Goal: Task Accomplishment & Management: Manage account settings

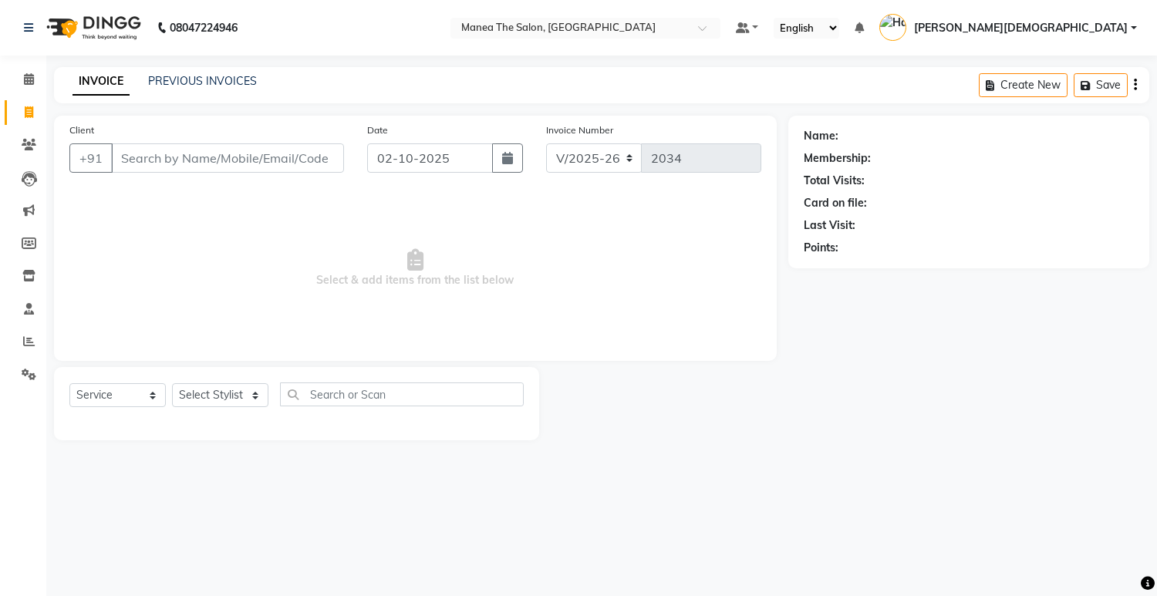
select select "5481"
select select "service"
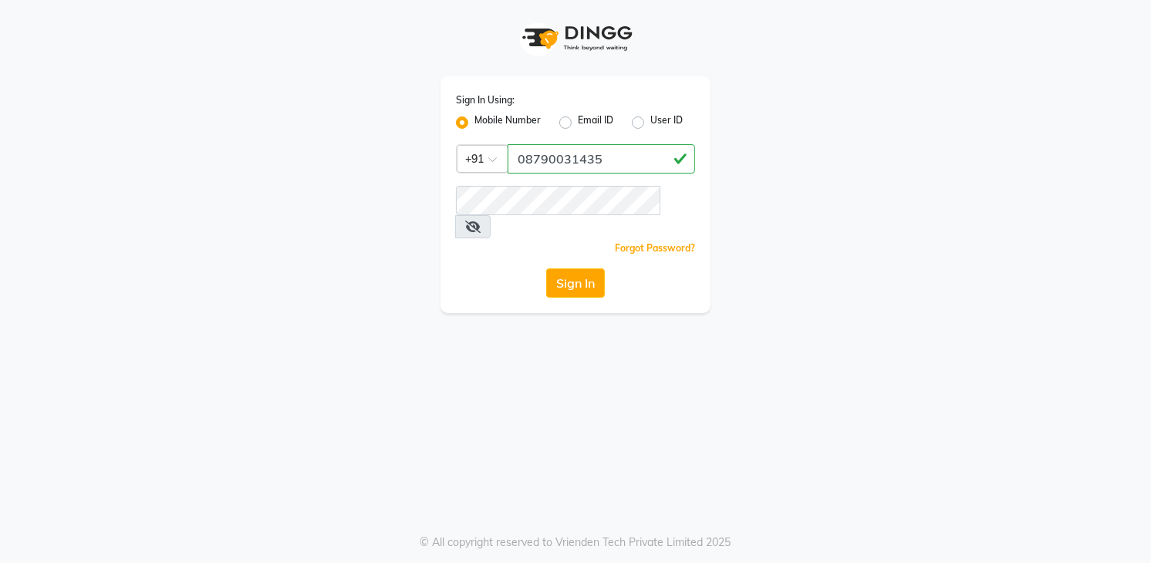
click at [526, 157] on input "08790031435" at bounding box center [601, 158] width 187 height 29
drag, startPoint x: 513, startPoint y: 159, endPoint x: 613, endPoint y: 158, distance: 100.3
click at [613, 158] on input "8790031435" at bounding box center [601, 158] width 187 height 29
type input "8790031435"
click at [566, 268] on button "Sign In" at bounding box center [575, 282] width 59 height 29
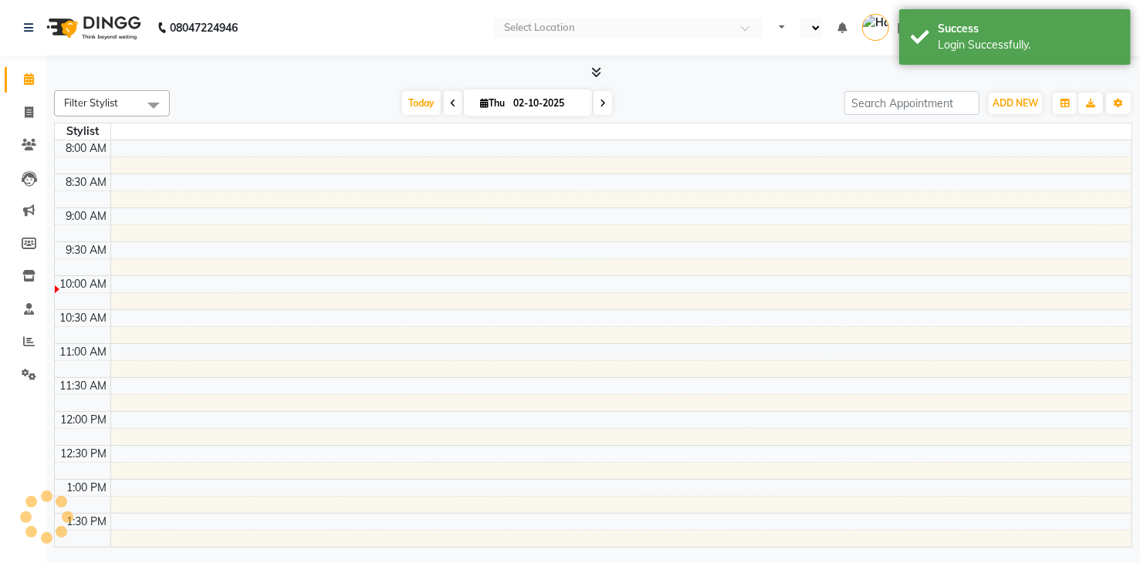
select select "en"
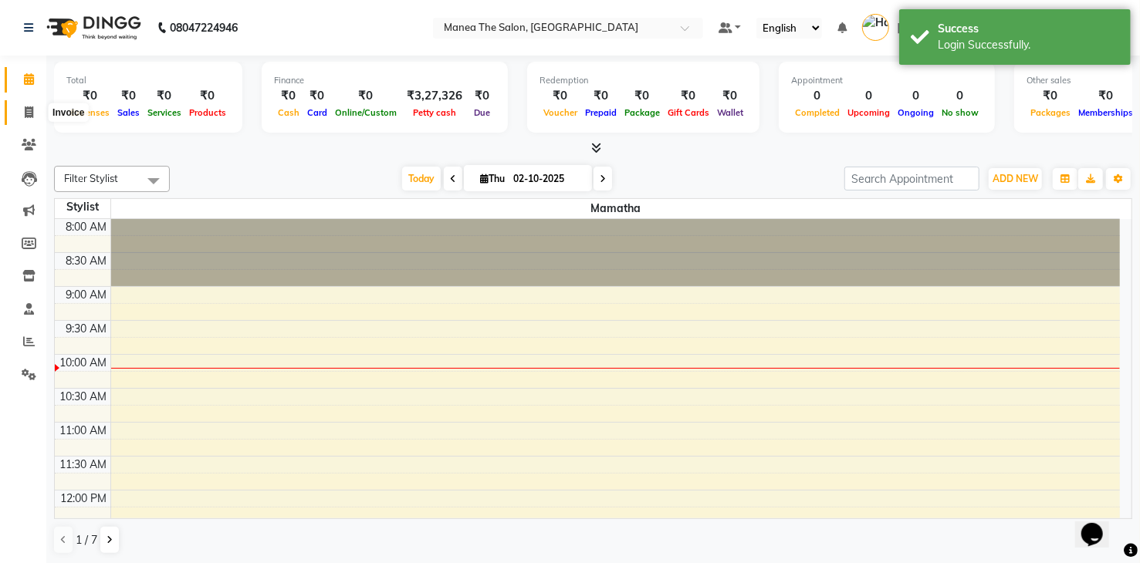
click at [27, 111] on icon at bounding box center [29, 112] width 8 height 12
select select "service"
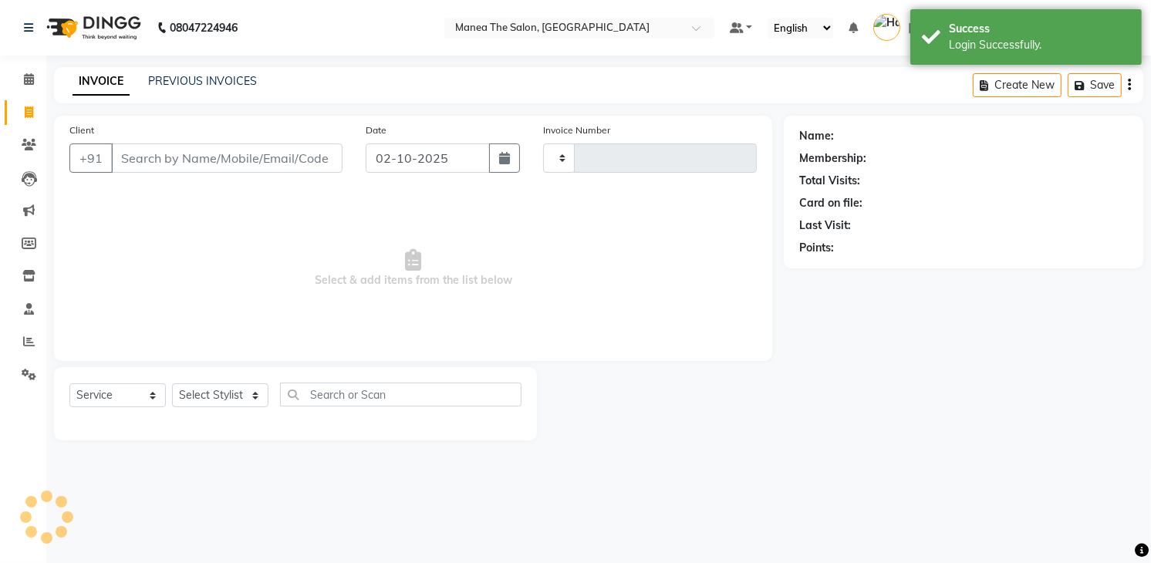
type input "2034"
select select "5481"
click at [225, 393] on select "Select Stylist [PERSON_NAME] [PERSON_NAME] [PERSON_NAME] [PERSON_NAME]" at bounding box center [220, 395] width 96 height 24
select select "75190"
click at [172, 383] on select "Select Stylist [PERSON_NAME] [PERSON_NAME] [PERSON_NAME] [PERSON_NAME]" at bounding box center [220, 395] width 96 height 24
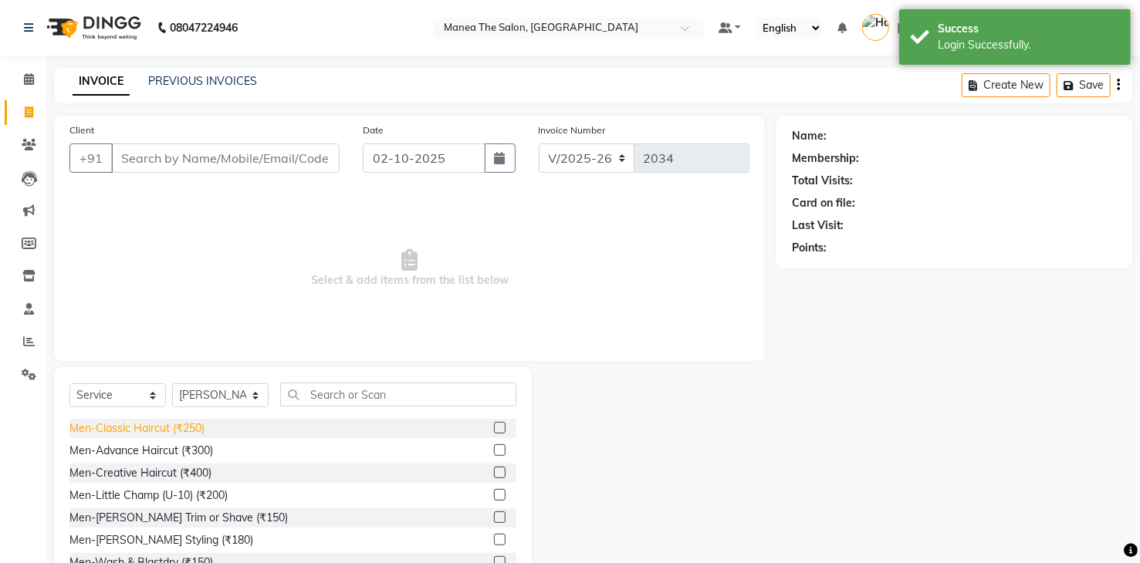
click at [192, 424] on div "Men-Classic Haircut (₹250)" at bounding box center [136, 428] width 135 height 16
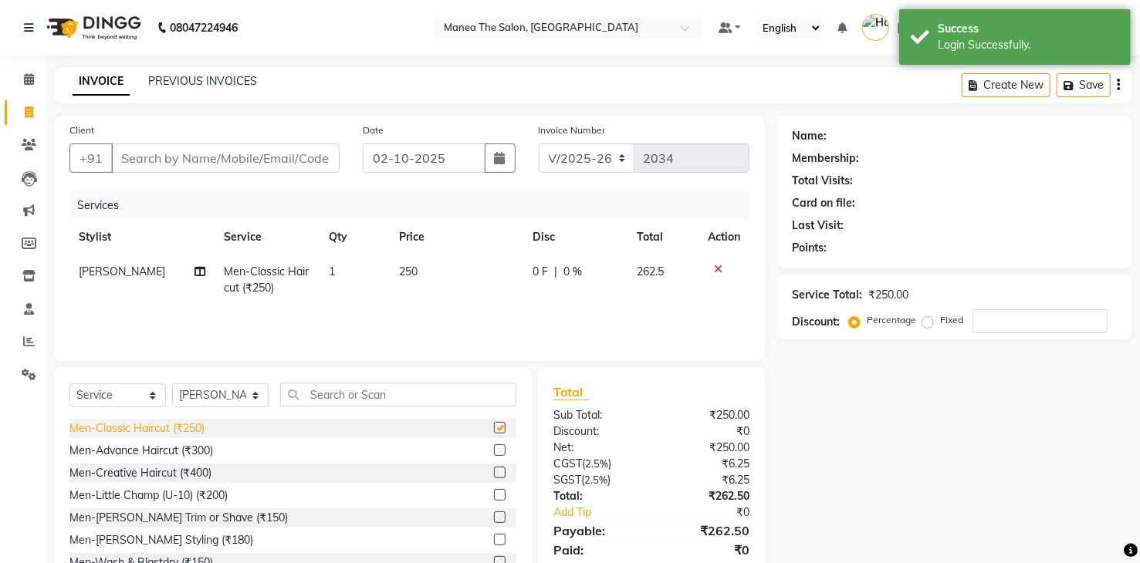
checkbox input "false"
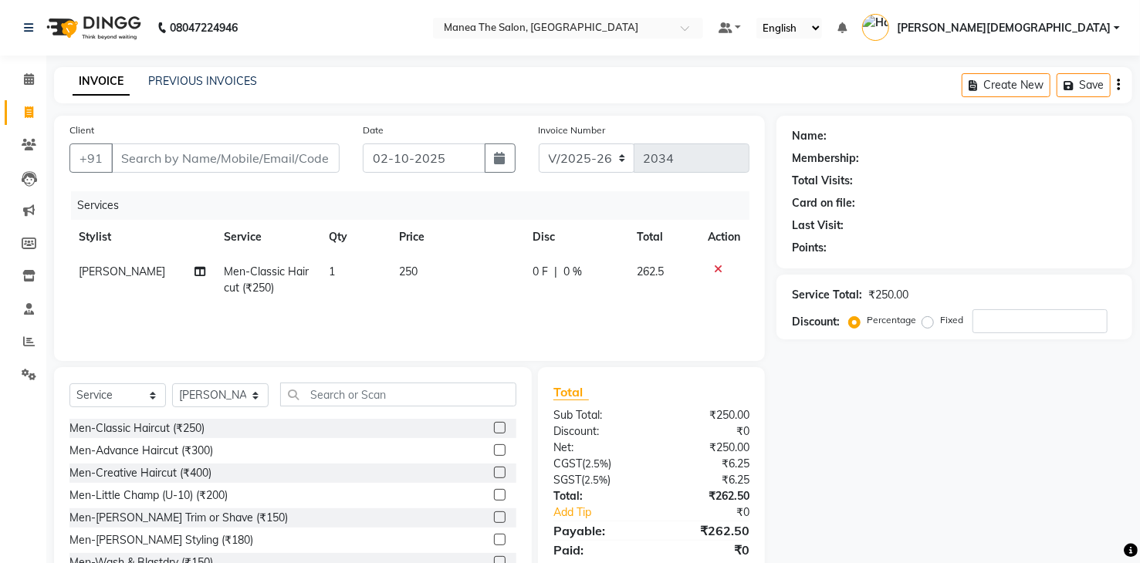
click at [214, 518] on div "Men-[PERSON_NAME] Trim or Shave (₹150)" at bounding box center [178, 518] width 218 height 16
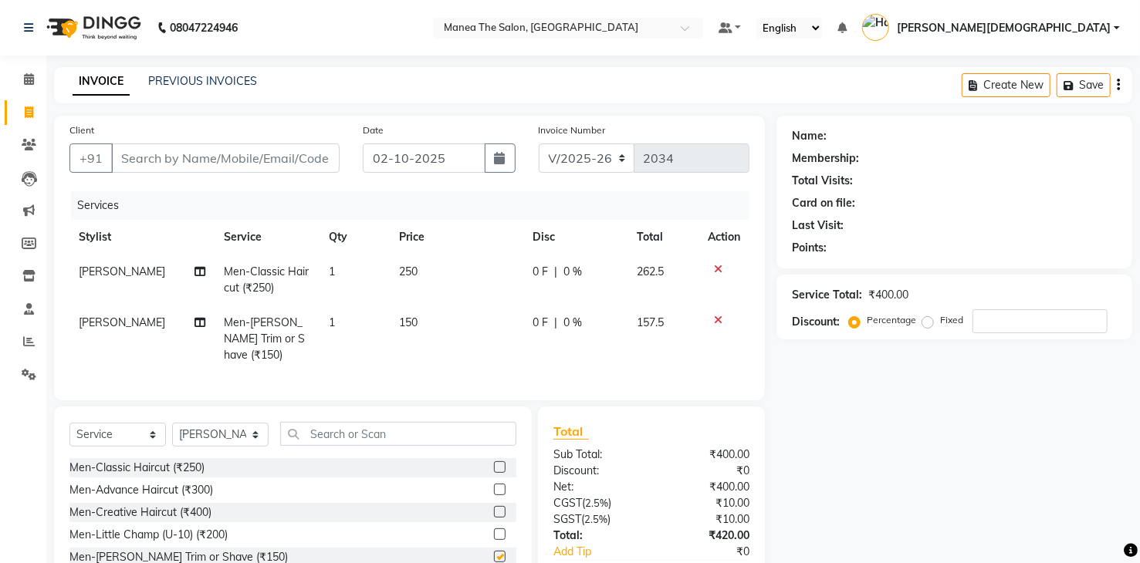
checkbox input "false"
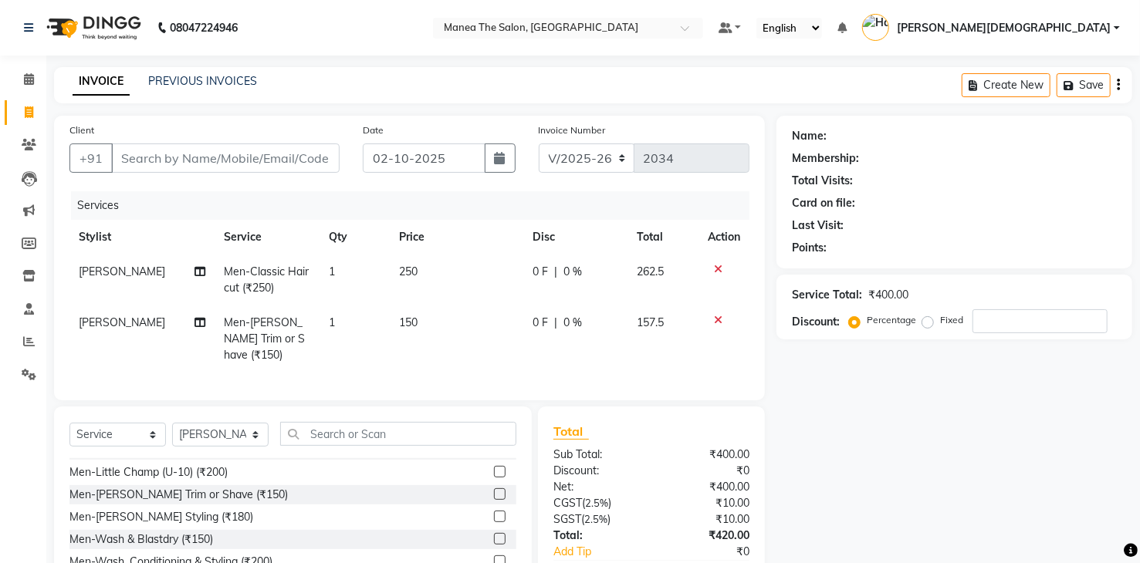
scroll to position [154, 0]
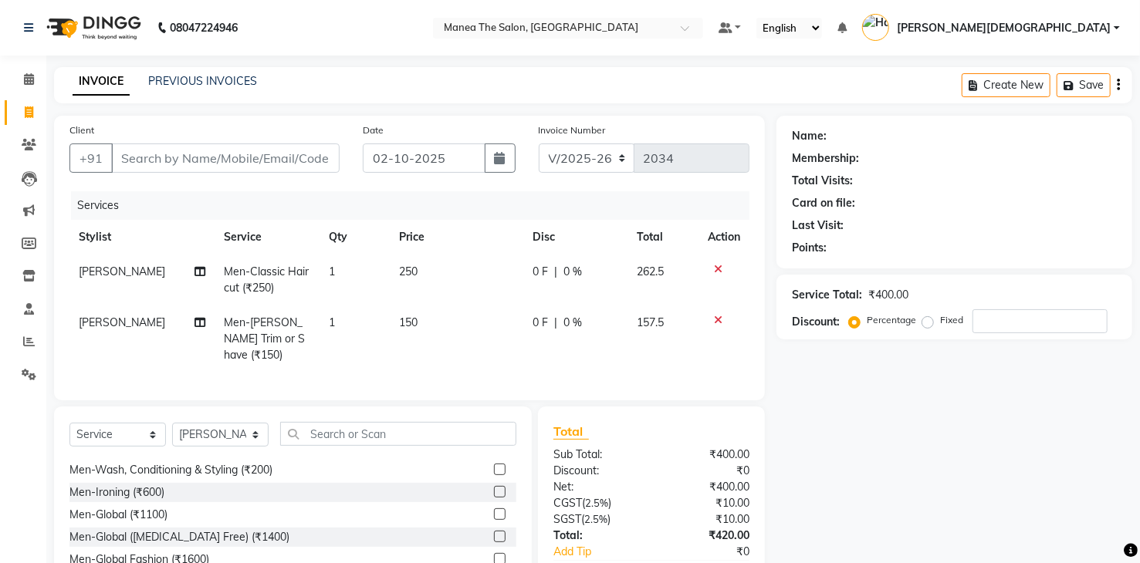
click at [720, 268] on icon at bounding box center [718, 269] width 8 height 11
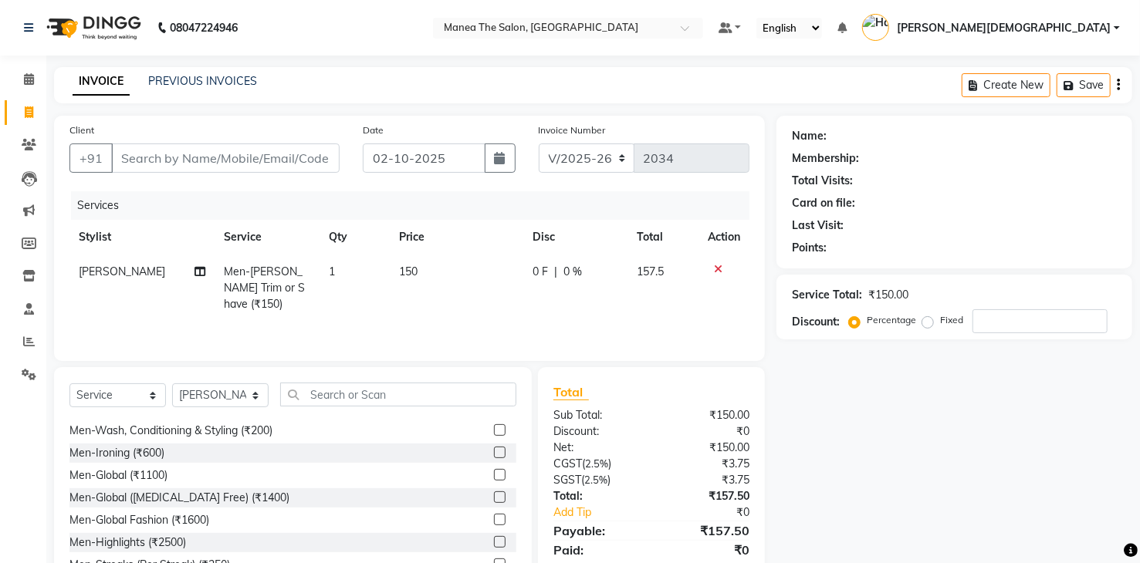
click at [716, 268] on icon at bounding box center [718, 269] width 8 height 11
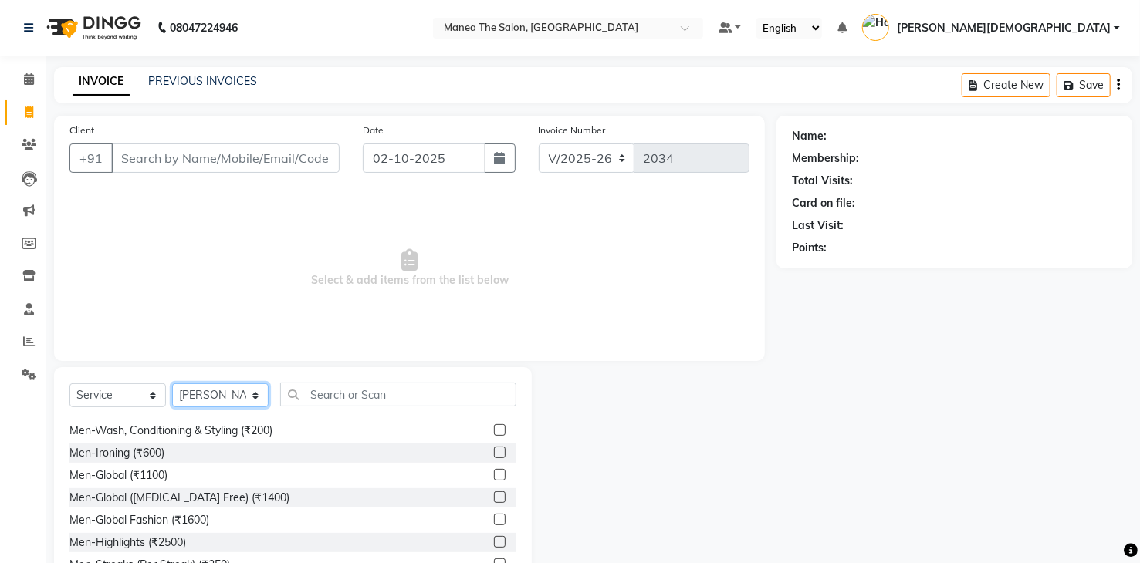
click at [247, 395] on select "Select Stylist [PERSON_NAME] [PERSON_NAME] [PERSON_NAME] [PERSON_NAME]" at bounding box center [220, 395] width 96 height 24
select select "81467"
click at [172, 383] on select "Select Stylist [PERSON_NAME] [PERSON_NAME] [PERSON_NAME] [PERSON_NAME]" at bounding box center [220, 395] width 96 height 24
click at [736, 402] on div at bounding box center [654, 481] width 245 height 228
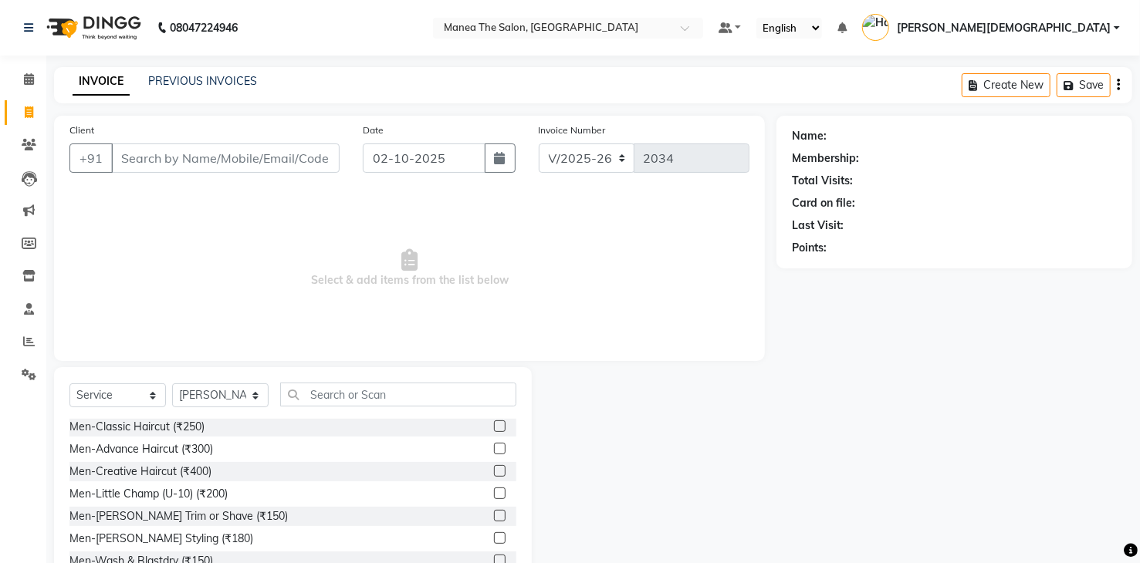
scroll to position [0, 0]
click at [187, 425] on div "Men-Classic Haircut (₹250)" at bounding box center [136, 428] width 135 height 16
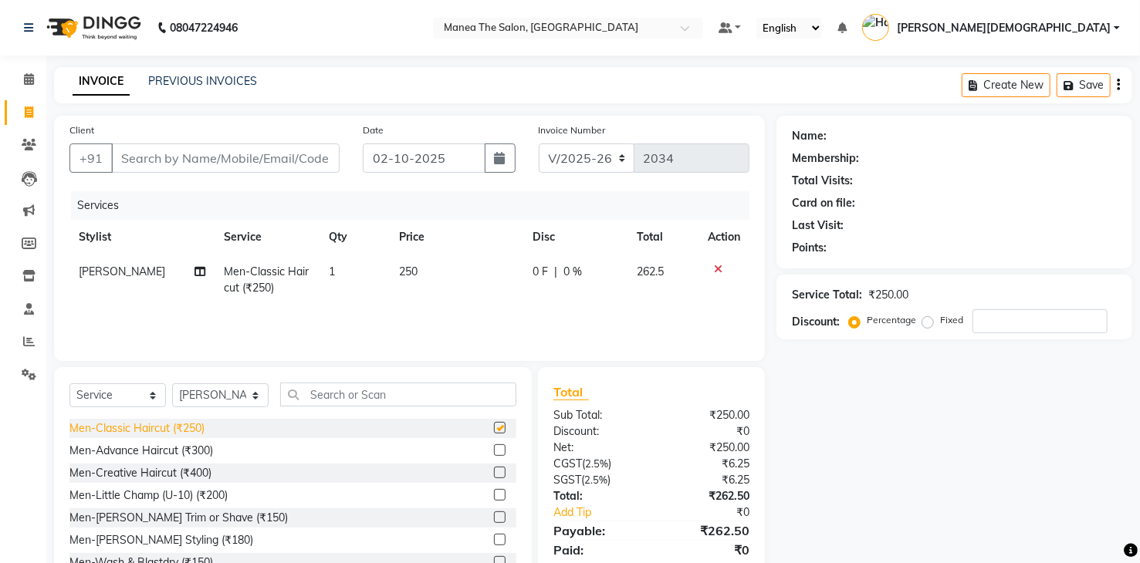
checkbox input "false"
click at [1022, 159] on div "Membership:" at bounding box center [954, 158] width 325 height 16
click at [423, 274] on td "250" at bounding box center [457, 280] width 134 height 51
select select "81467"
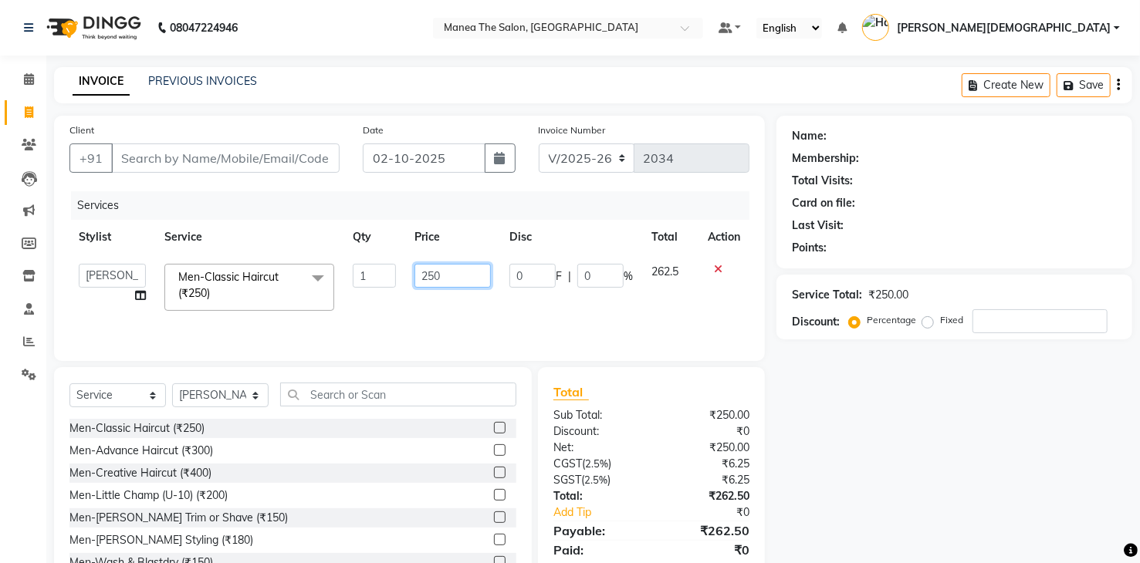
click at [464, 260] on td "250" at bounding box center [452, 288] width 95 height 66
type input "210"
click at [297, 165] on input "Client" at bounding box center [225, 158] width 228 height 29
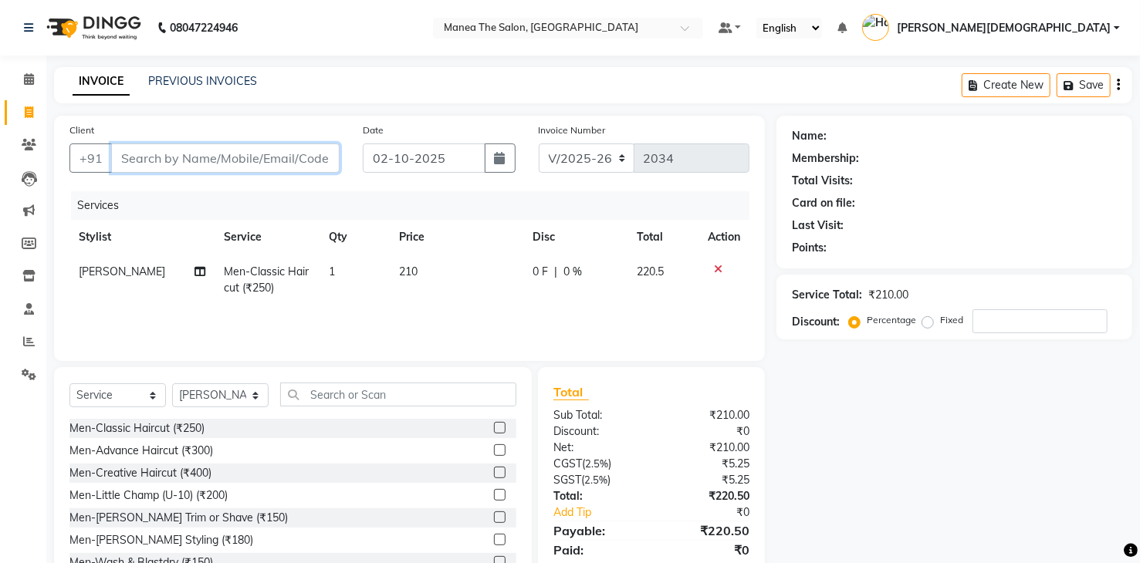
type input "8"
type input "0"
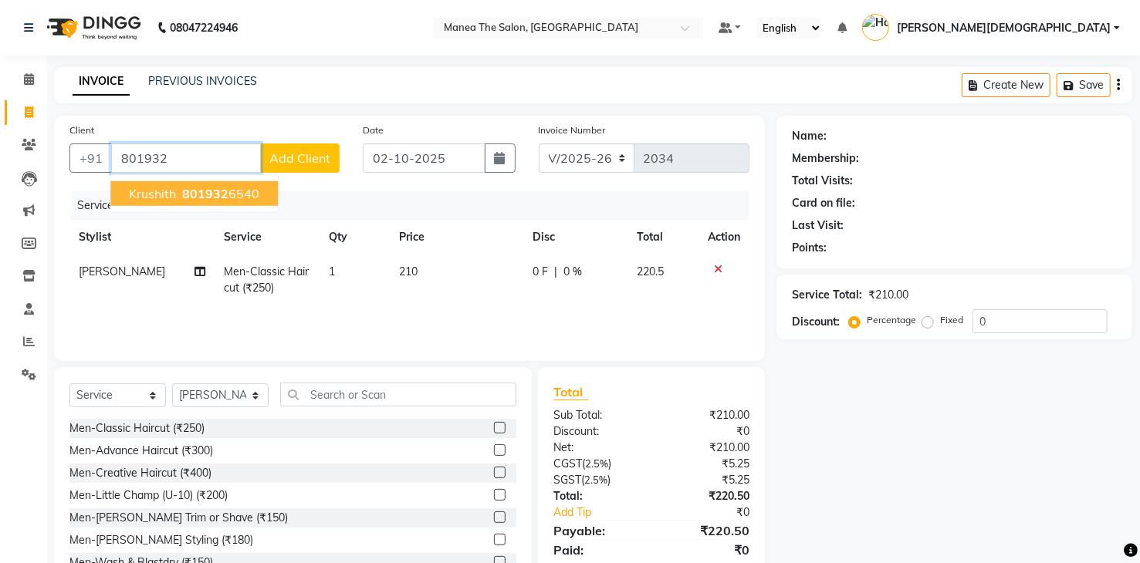
click at [222, 197] on span "801932" at bounding box center [205, 193] width 46 height 15
type input "8019326540"
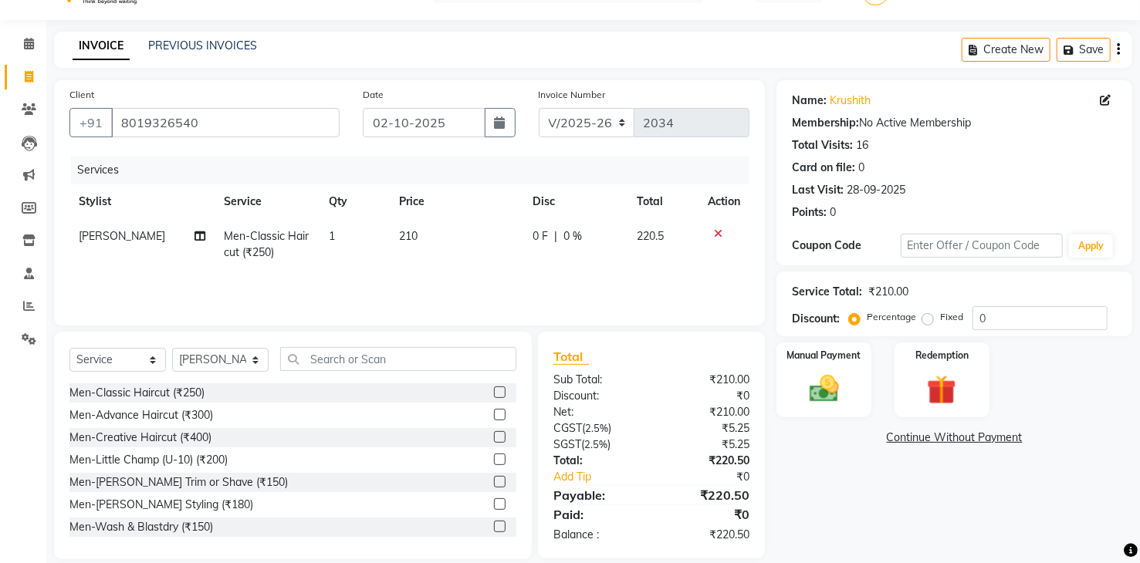
scroll to position [55, 0]
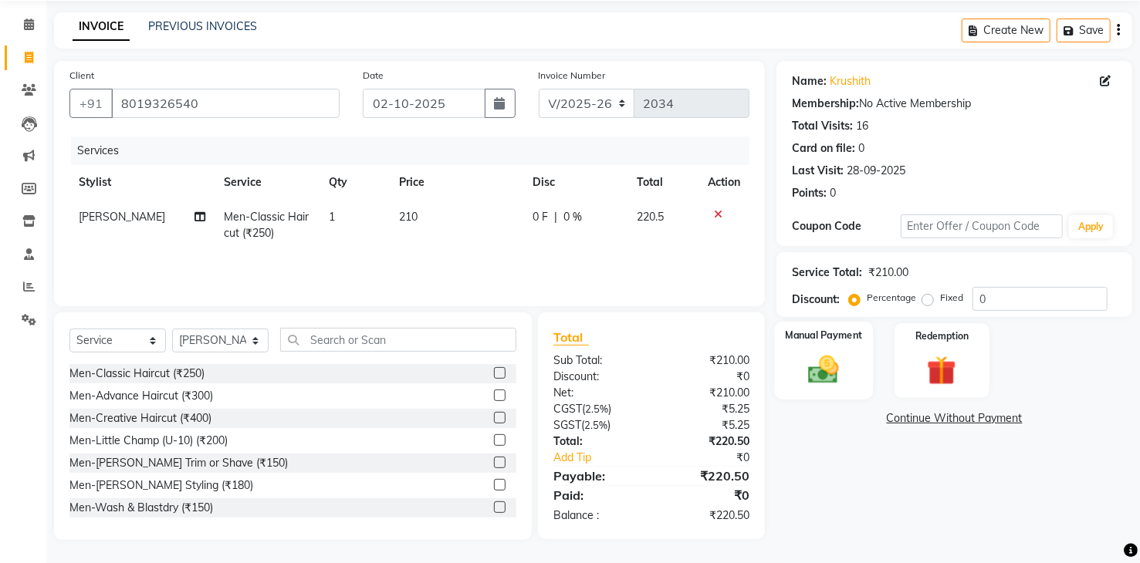
click at [812, 375] on img at bounding box center [823, 370] width 49 height 35
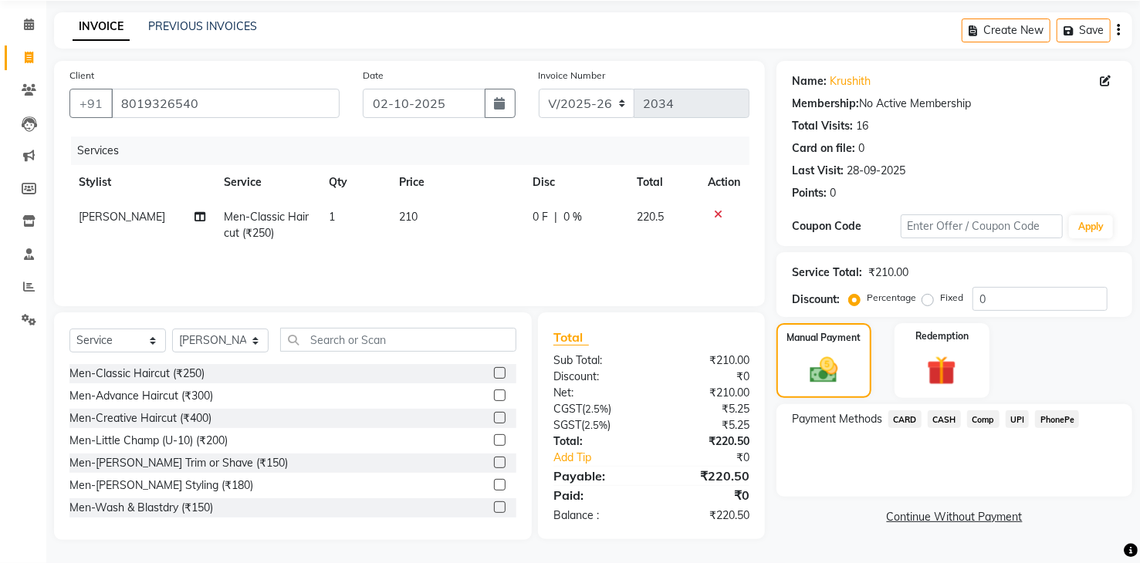
click at [1011, 419] on span "UPI" at bounding box center [1017, 419] width 24 height 18
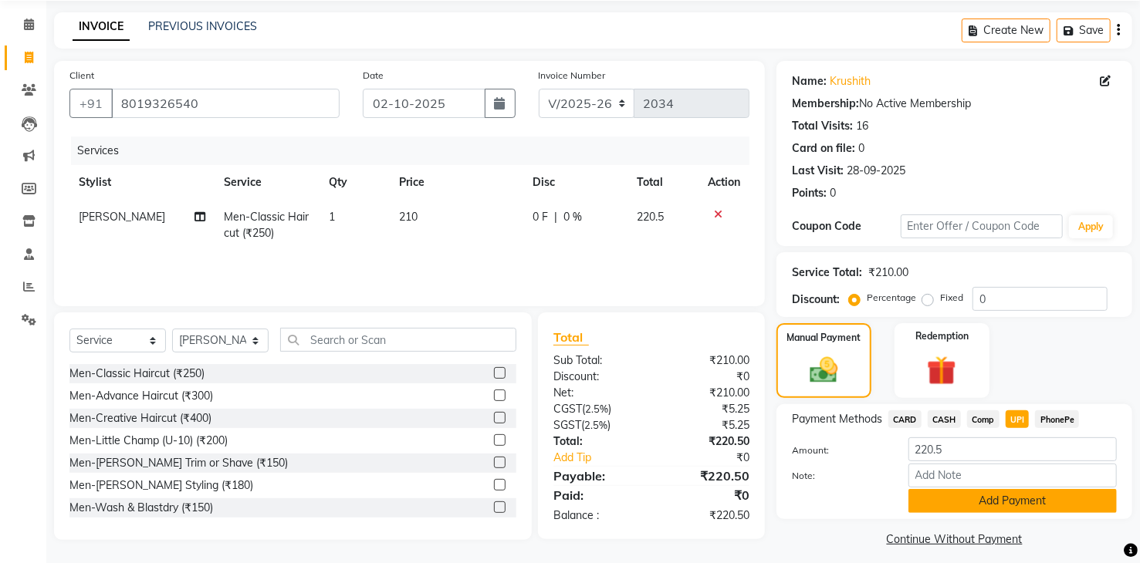
click at [1031, 503] on button "Add Payment" at bounding box center [1012, 501] width 208 height 24
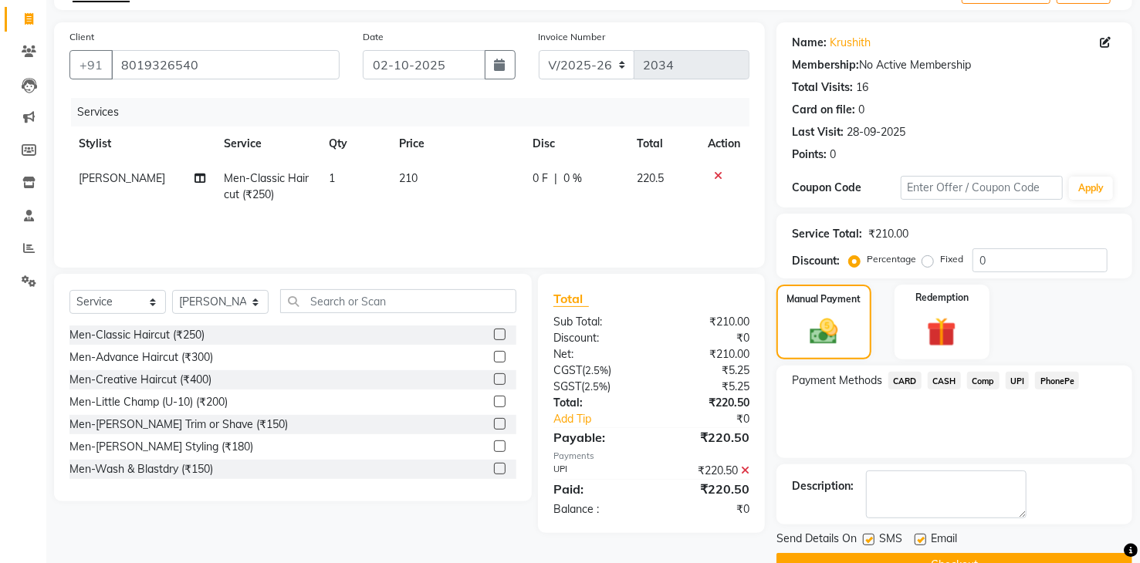
scroll to position [129, 0]
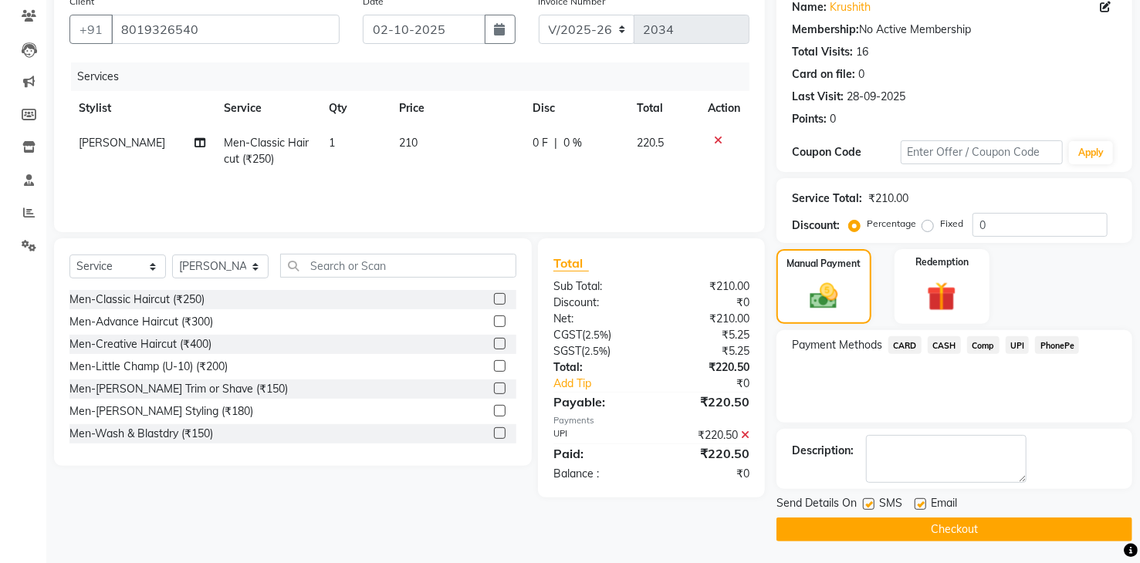
click at [923, 536] on button "Checkout" at bounding box center [954, 530] width 356 height 24
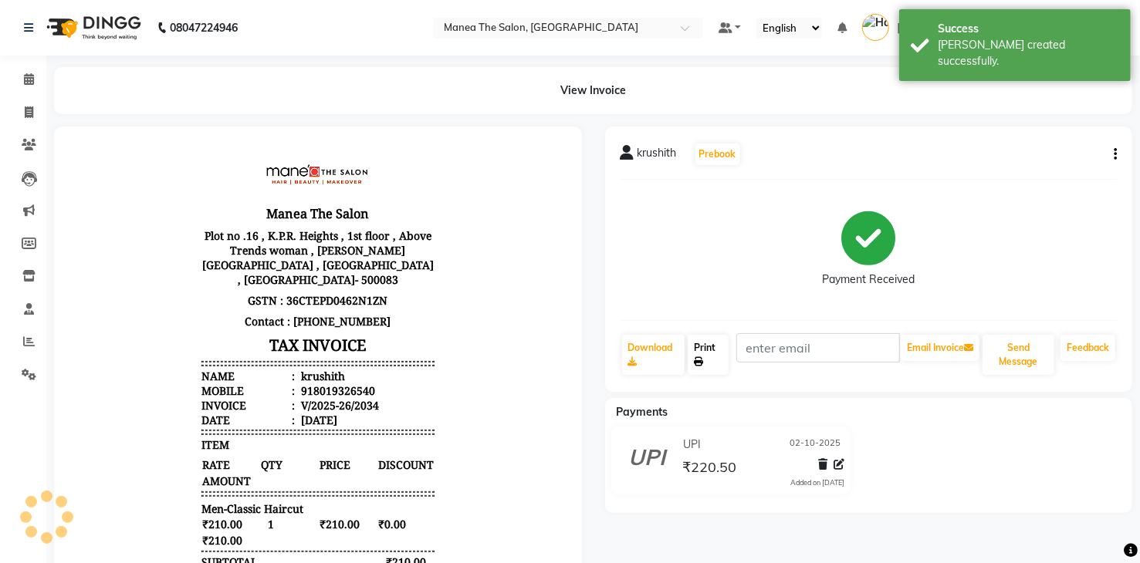
click at [711, 350] on link "Print" at bounding box center [707, 355] width 41 height 40
click at [1035, 343] on button "Send Message" at bounding box center [1018, 355] width 72 height 40
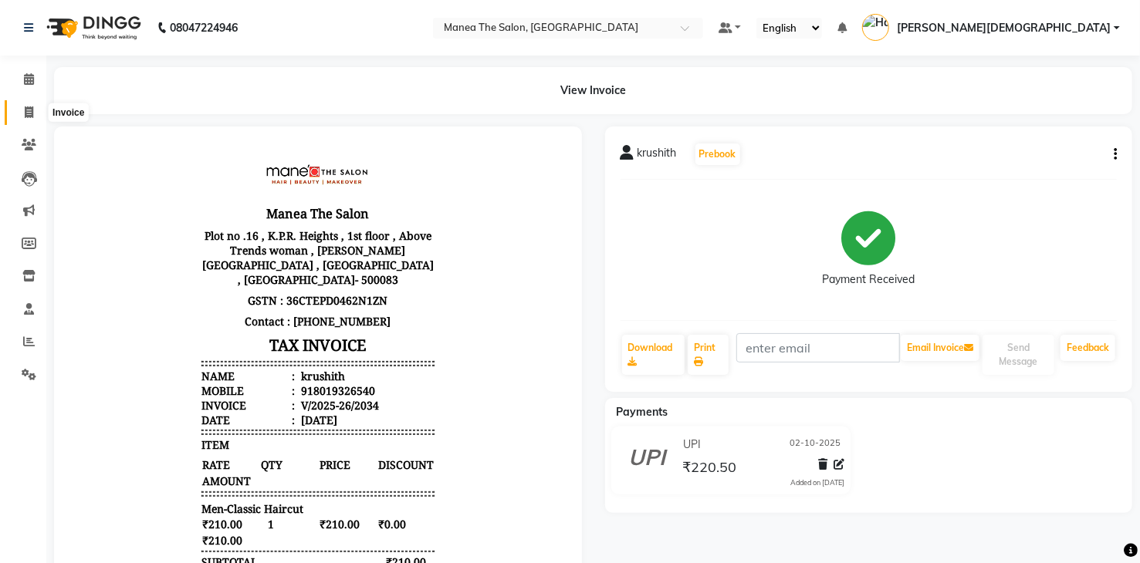
click at [27, 114] on icon at bounding box center [29, 112] width 8 height 12
select select "5481"
select select "service"
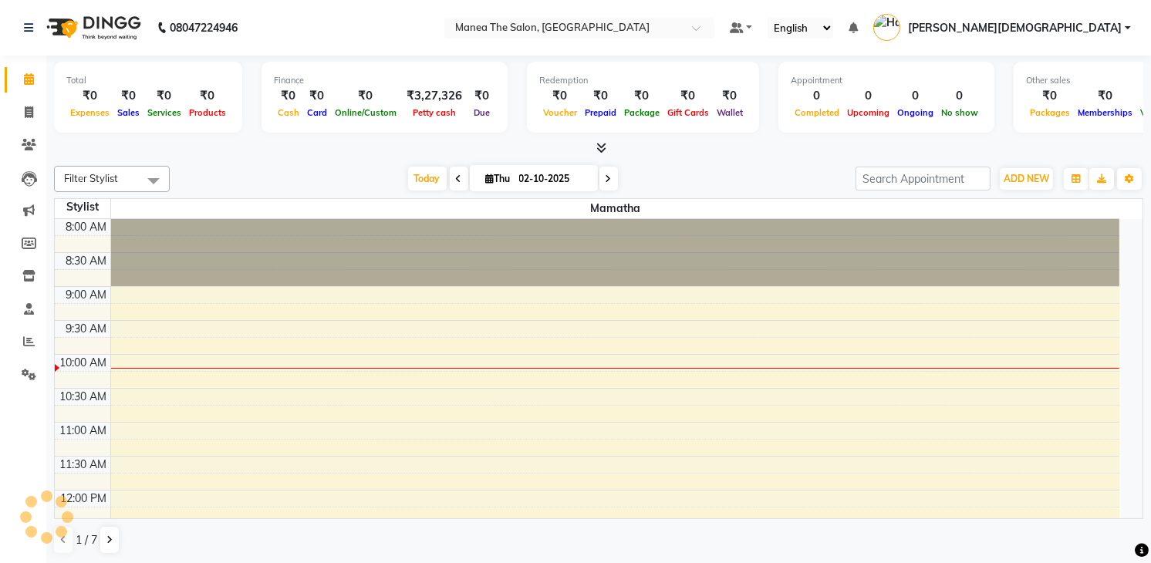
select select "en"
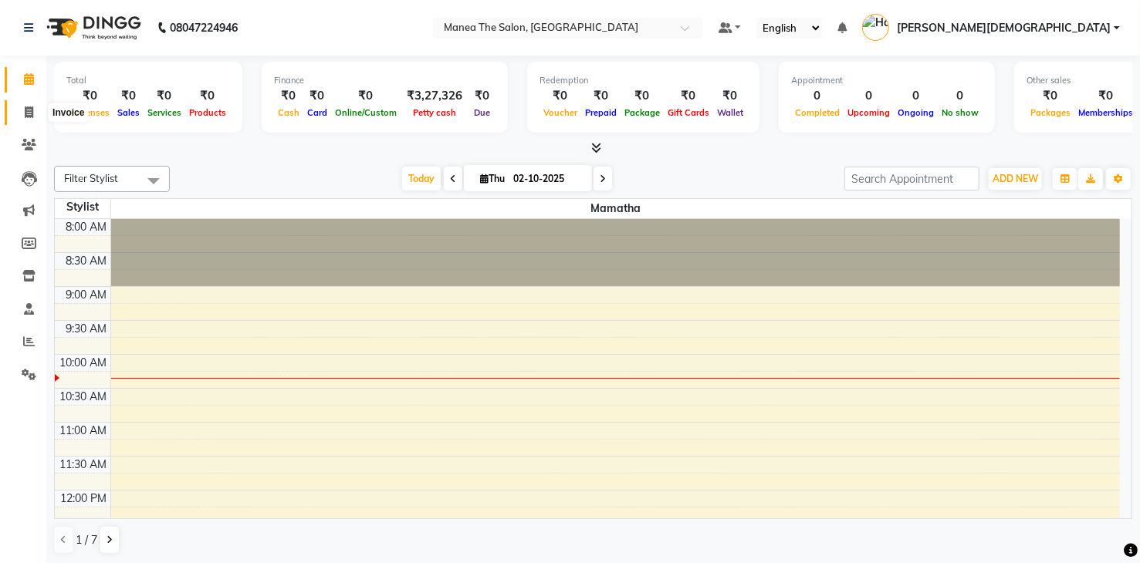
click at [31, 120] on span at bounding box center [28, 113] width 27 height 18
select select "service"
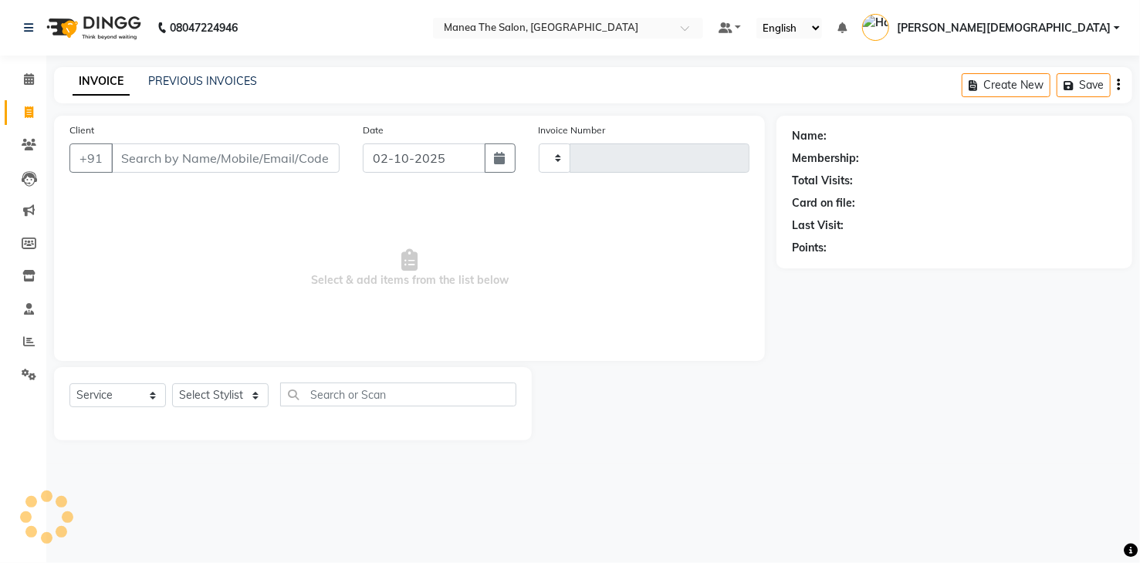
type input "2034"
select select "5481"
click at [177, 80] on link "PREVIOUS INVOICES" at bounding box center [202, 81] width 109 height 14
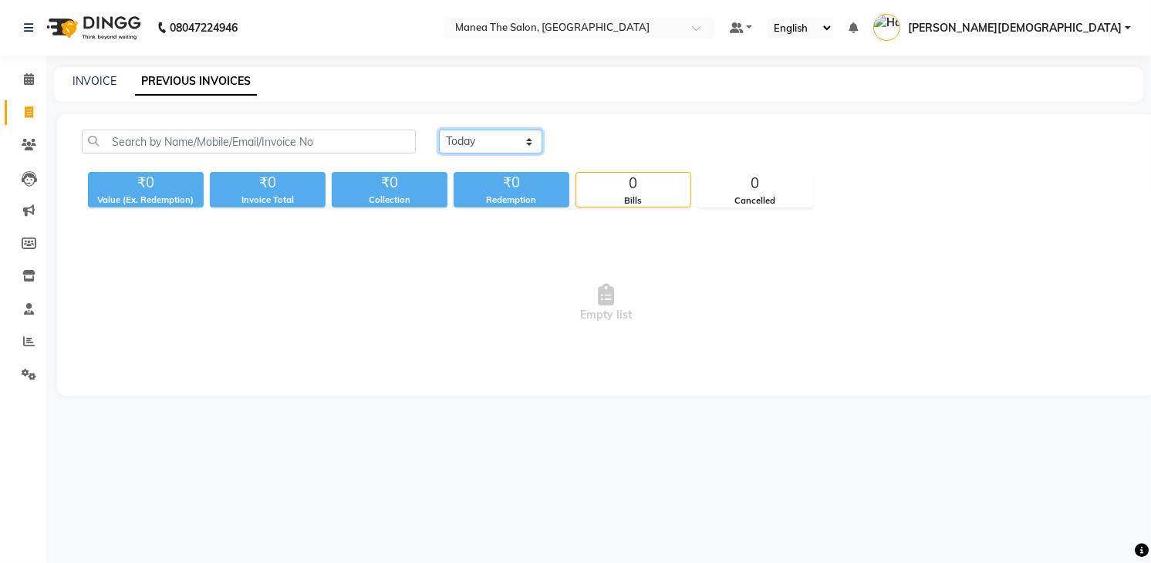
click at [498, 136] on select "Today Yesterday Custom Range" at bounding box center [490, 142] width 103 height 24
select select "yesterday"
click at [439, 130] on select "Today Yesterday Custom Range" at bounding box center [490, 142] width 103 height 24
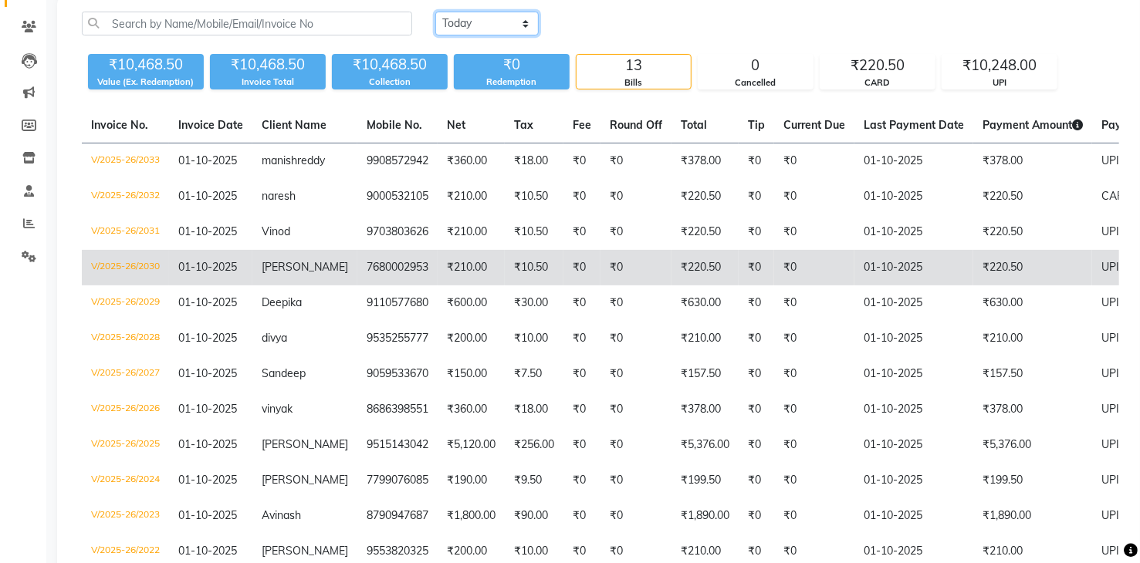
scroll to position [286, 0]
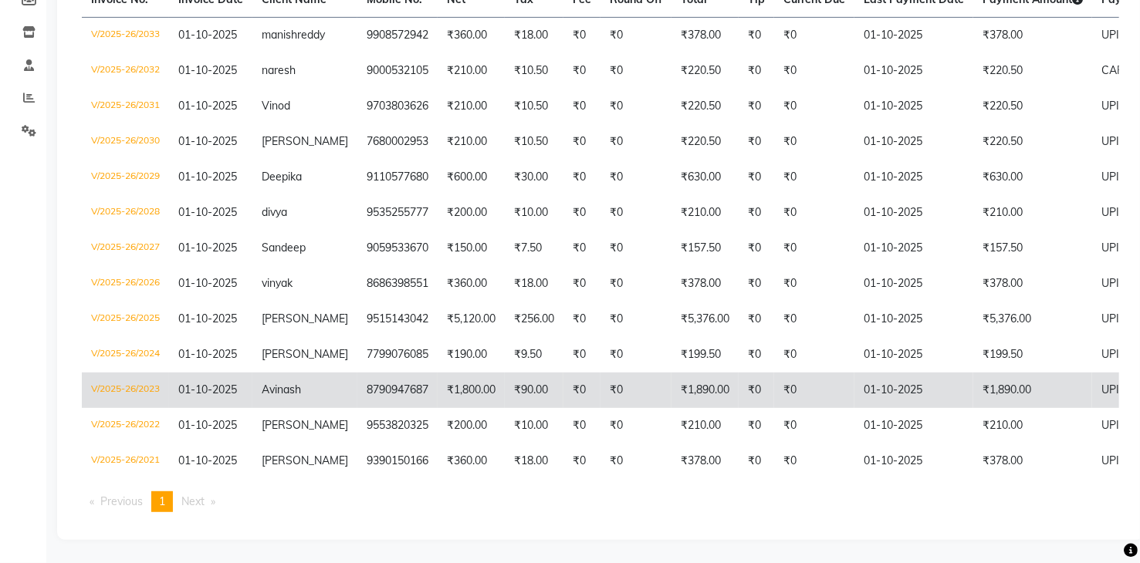
click at [865, 380] on td "01-10-2025" at bounding box center [913, 390] width 119 height 35
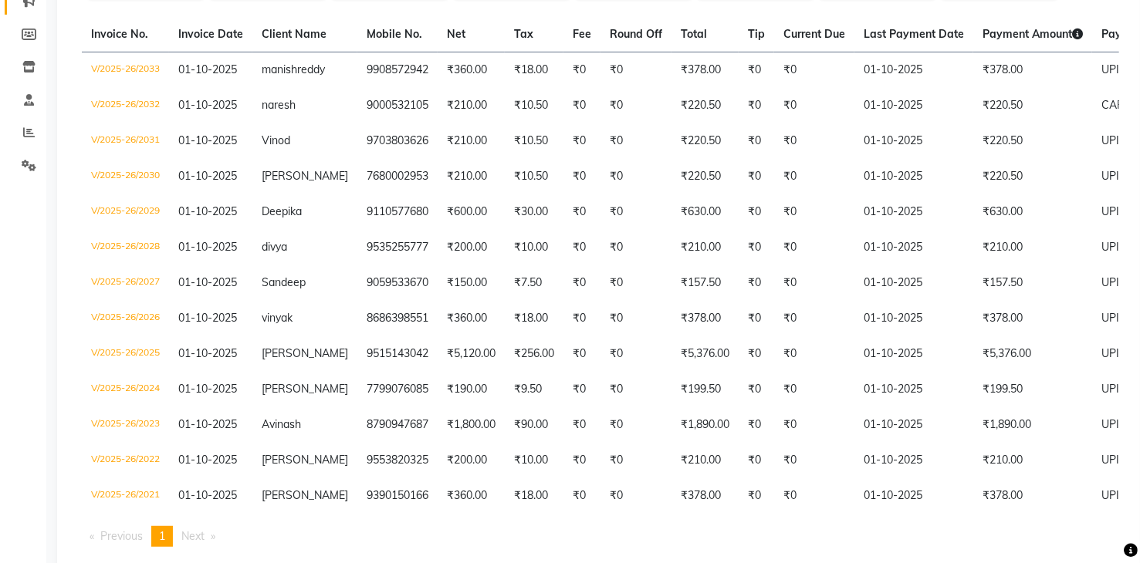
scroll to position [0, 0]
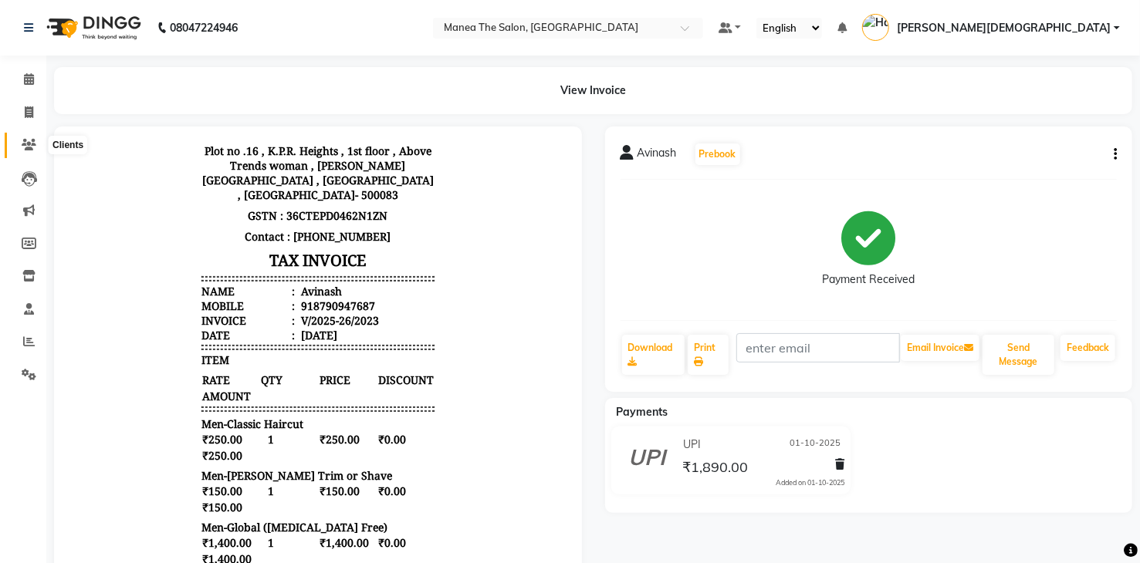
click at [25, 138] on span at bounding box center [28, 146] width 27 height 18
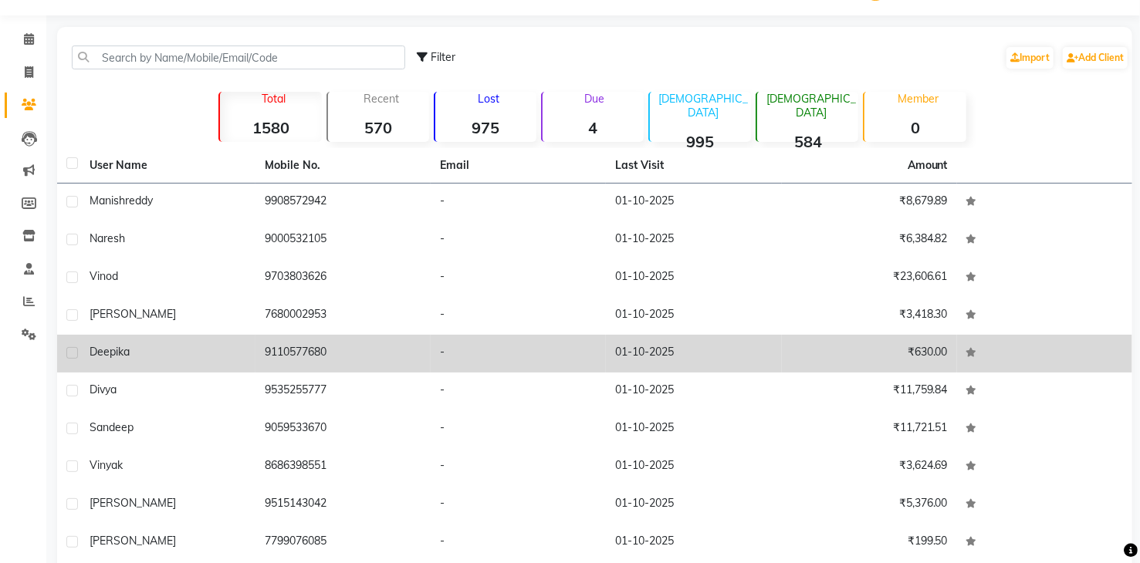
scroll to position [104, 0]
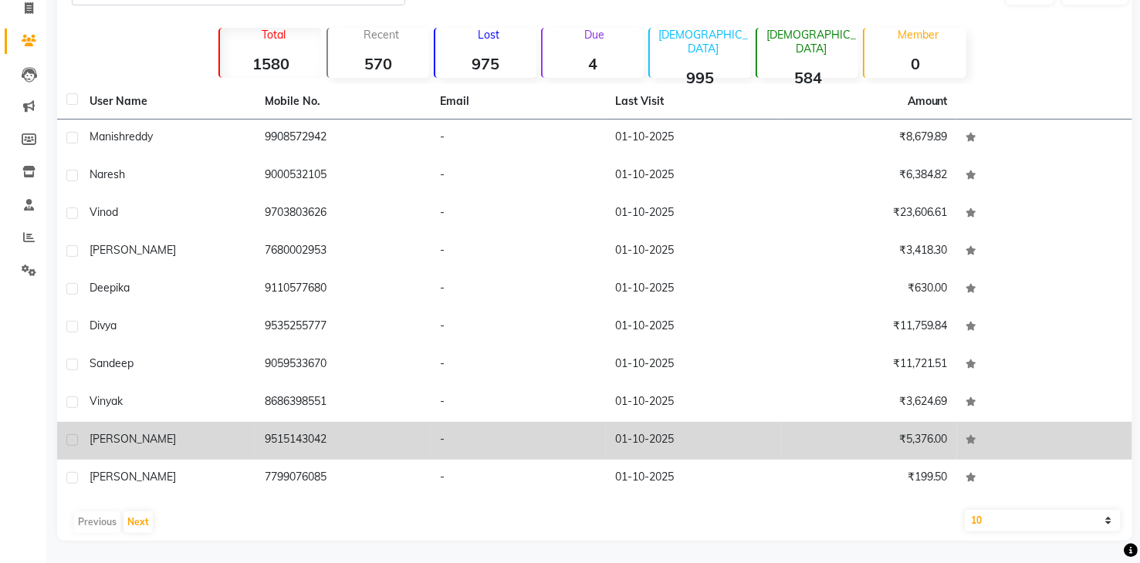
click at [366, 431] on td "9515143042" at bounding box center [342, 441] width 175 height 38
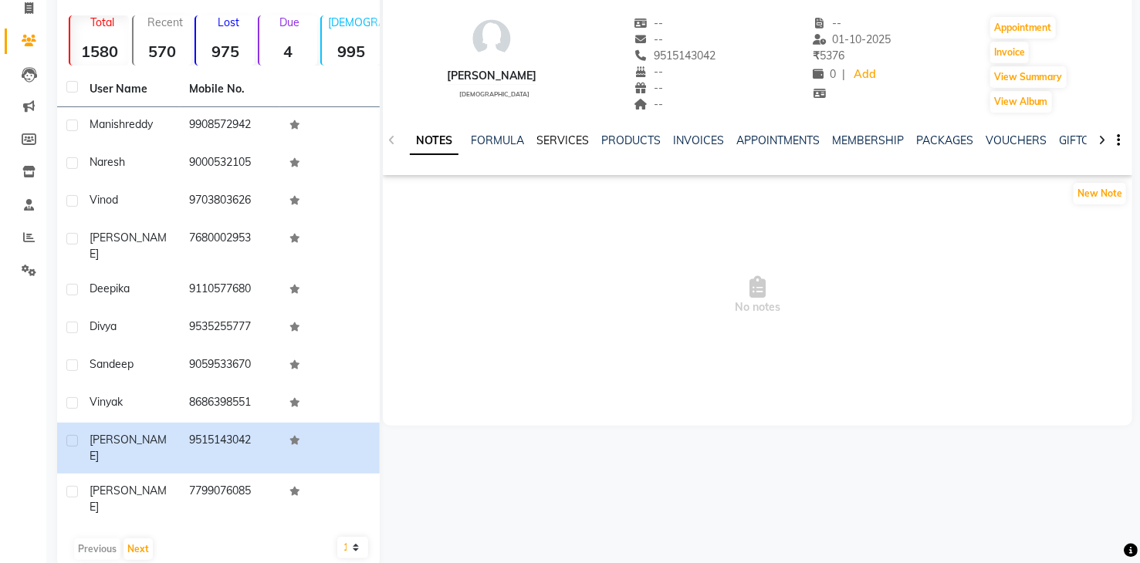
click at [569, 139] on link "SERVICES" at bounding box center [562, 140] width 52 height 14
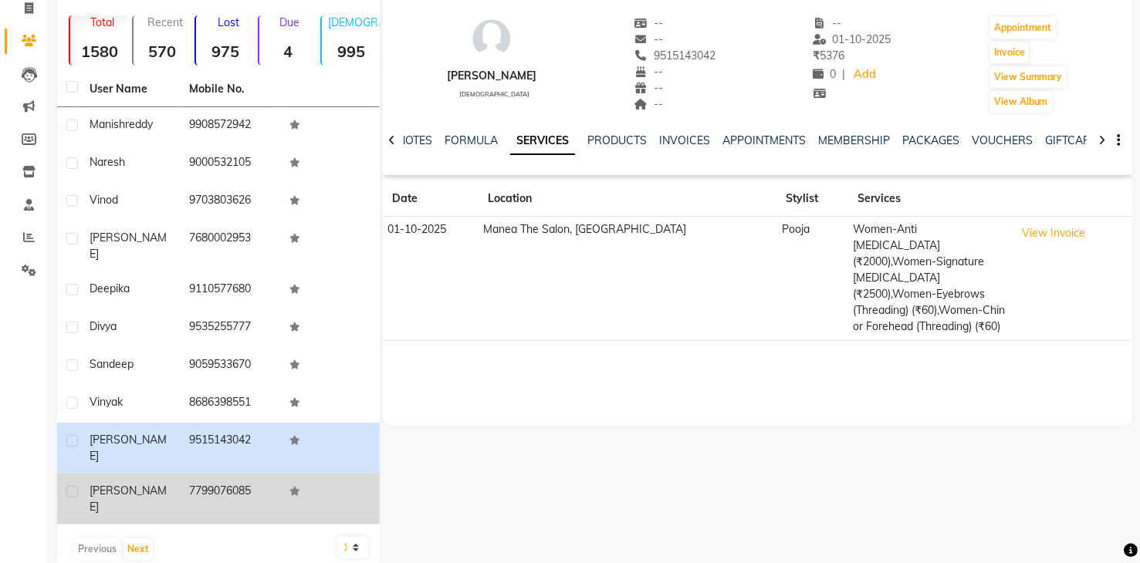
click at [133, 483] on div "ram gopal reddy" at bounding box center [129, 499] width 81 height 32
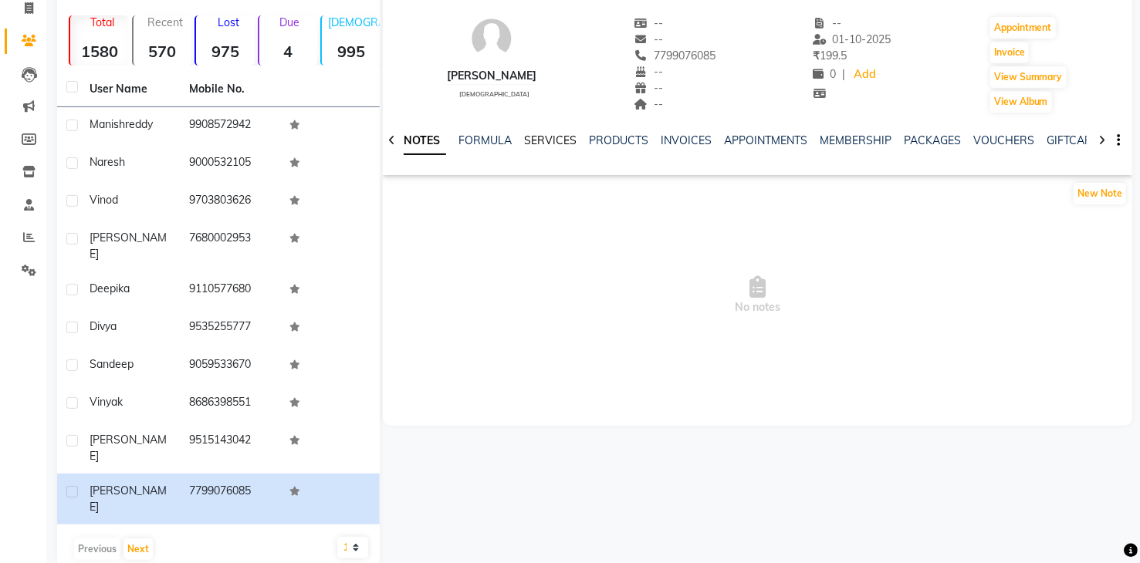
click at [534, 142] on link "SERVICES" at bounding box center [550, 140] width 52 height 14
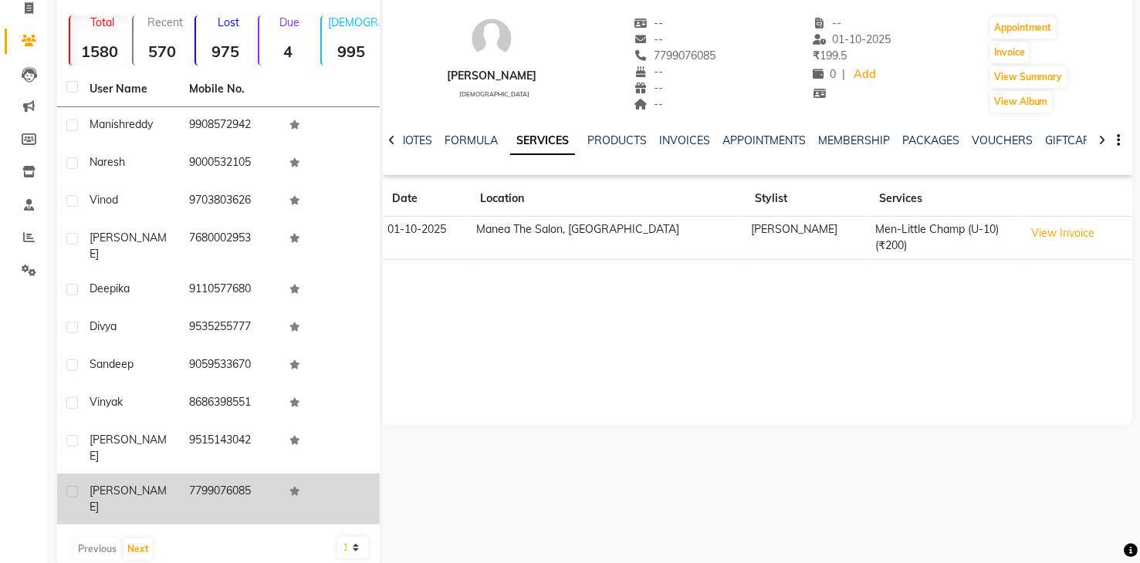
scroll to position [105, 0]
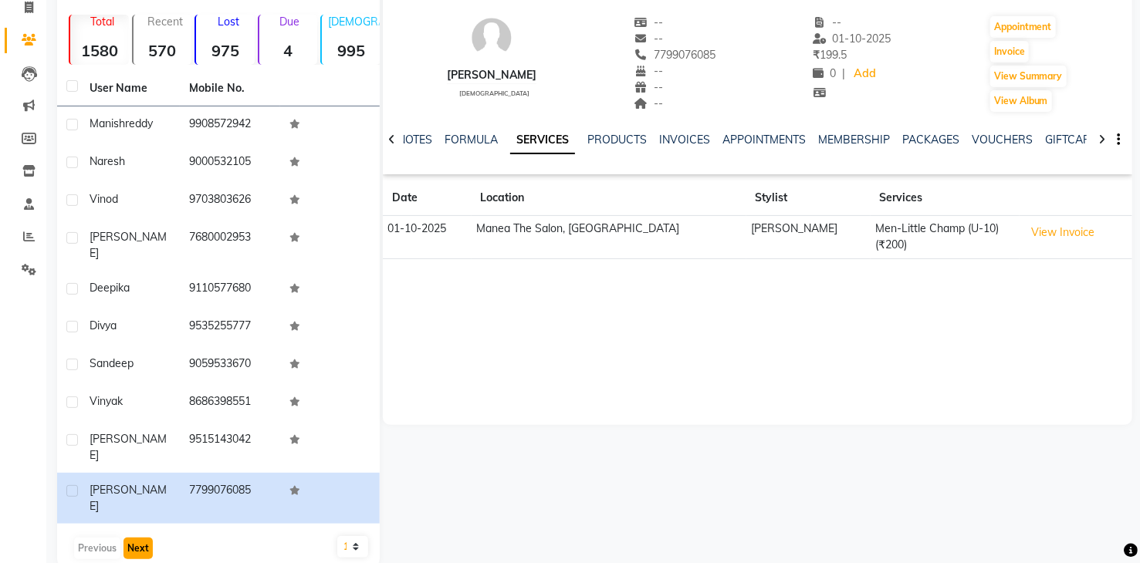
click at [136, 538] on button "Next" at bounding box center [137, 549] width 29 height 22
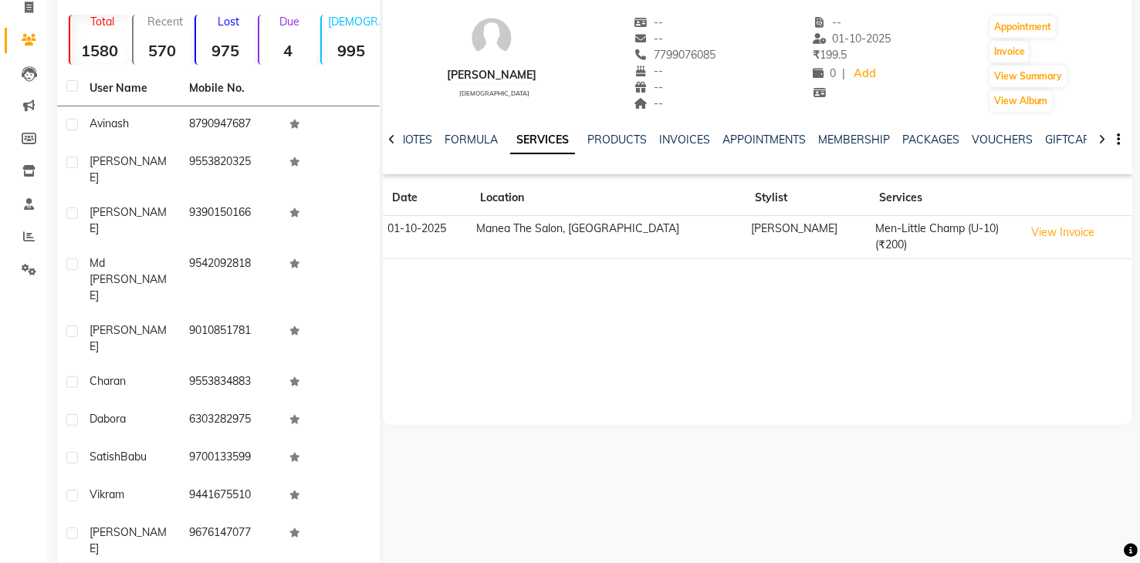
scroll to position [92, 0]
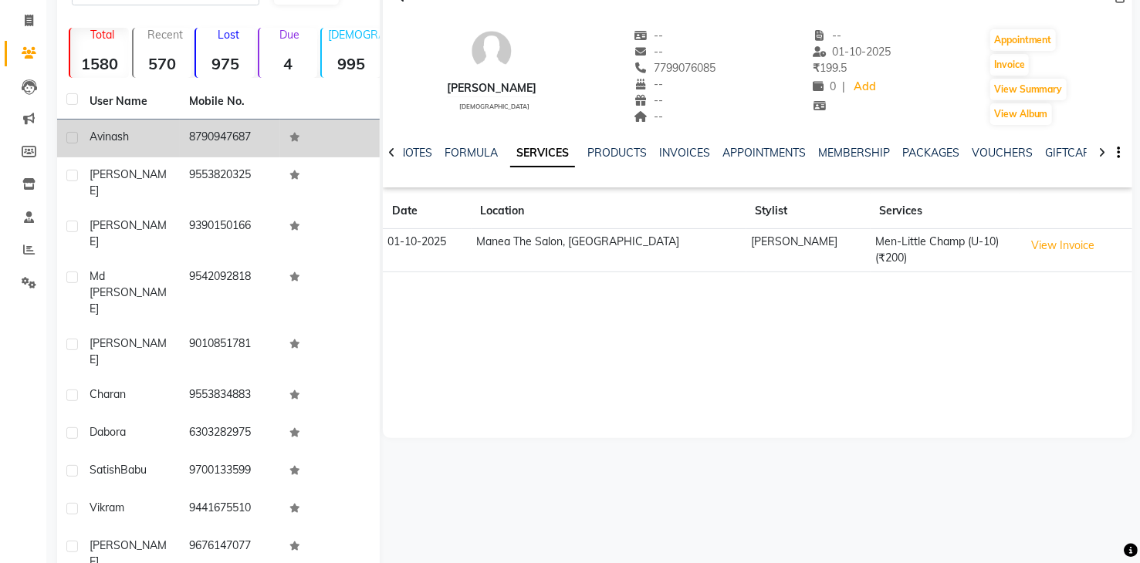
click at [220, 144] on td "8790947687" at bounding box center [230, 139] width 100 height 38
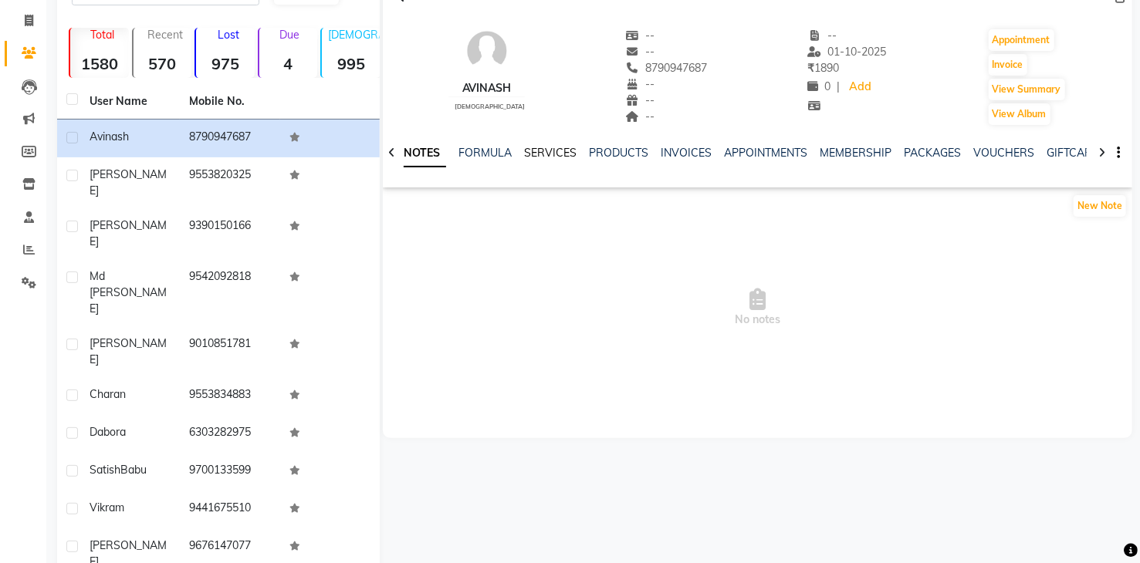
click at [547, 155] on link "SERVICES" at bounding box center [550, 153] width 52 height 14
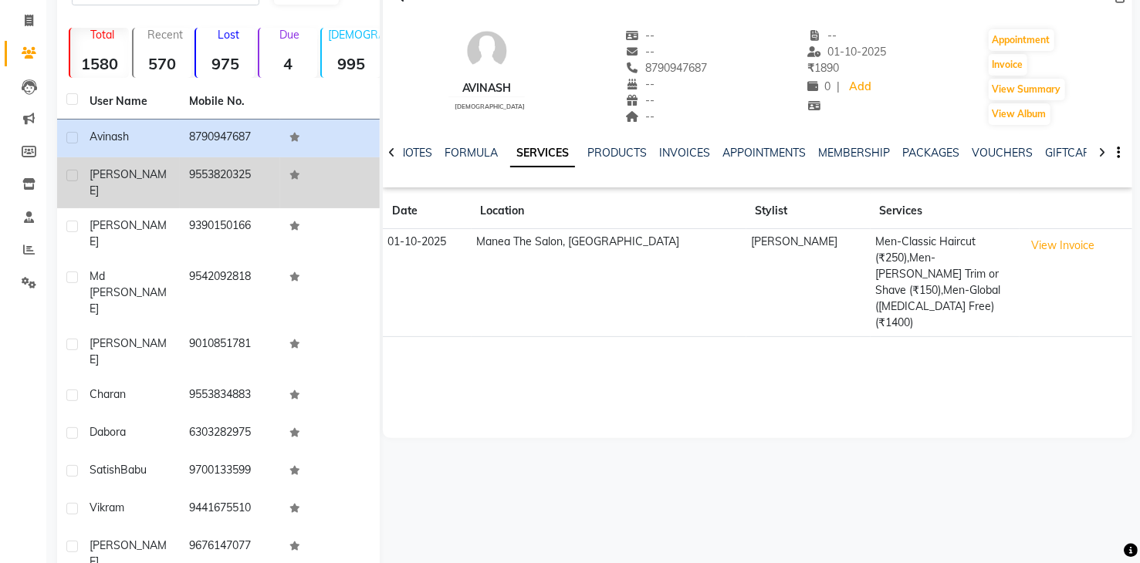
click at [229, 180] on td "9553820325" at bounding box center [230, 182] width 100 height 51
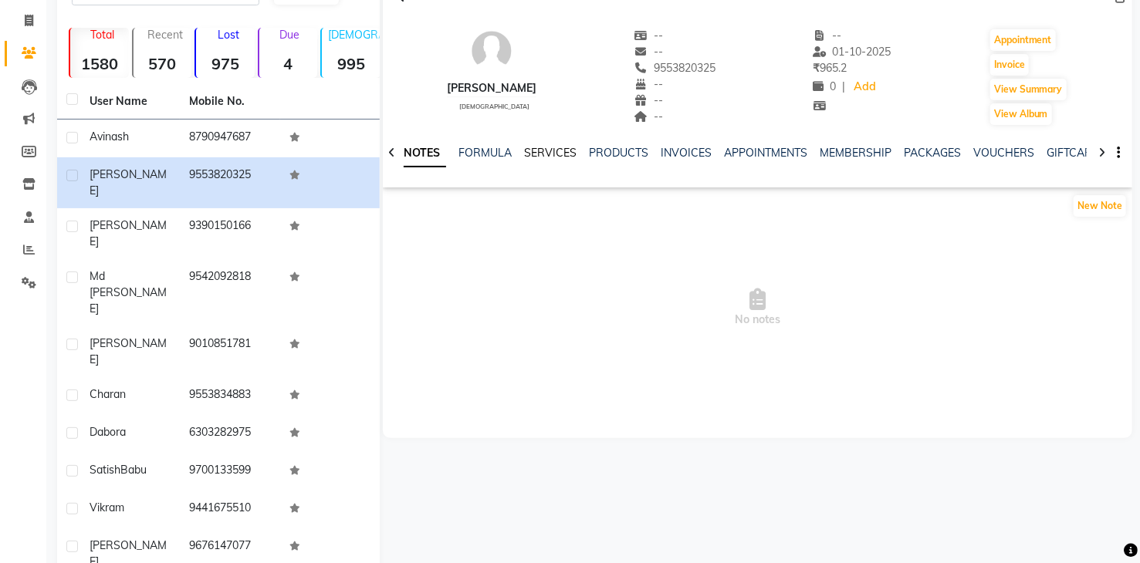
click at [552, 151] on link "SERVICES" at bounding box center [550, 153] width 52 height 14
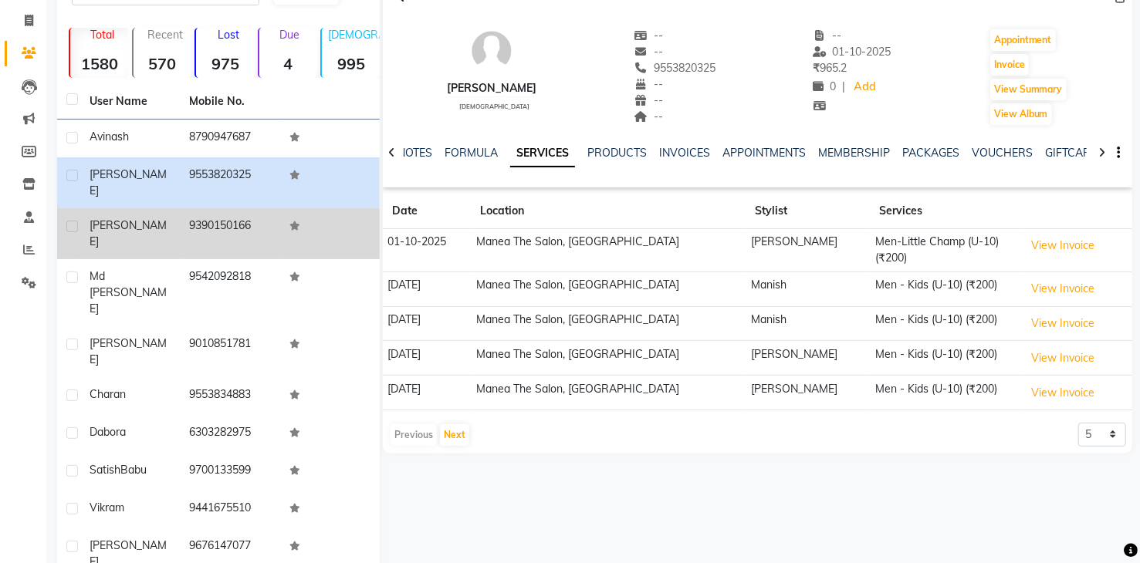
click at [245, 216] on td "9390150166" at bounding box center [230, 233] width 100 height 51
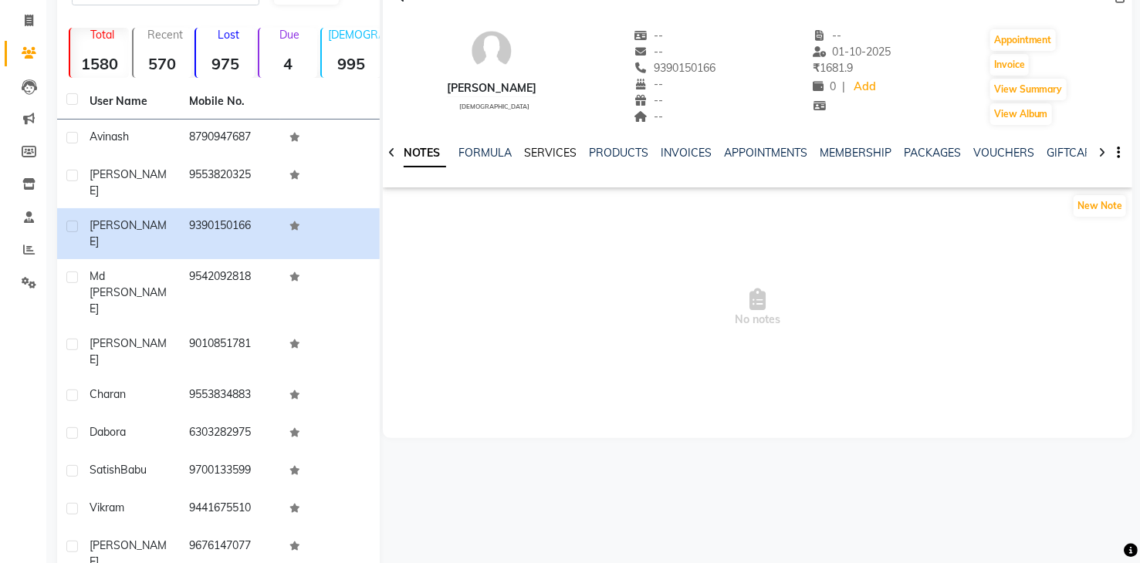
click at [551, 150] on link "SERVICES" at bounding box center [550, 153] width 52 height 14
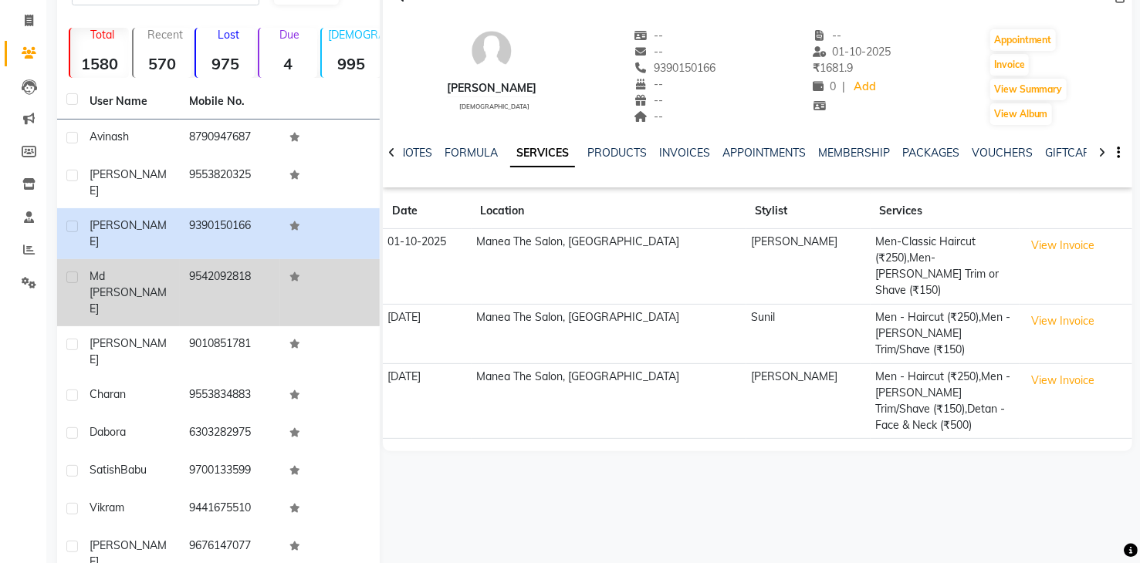
click at [238, 259] on td "9542092818" at bounding box center [230, 292] width 100 height 67
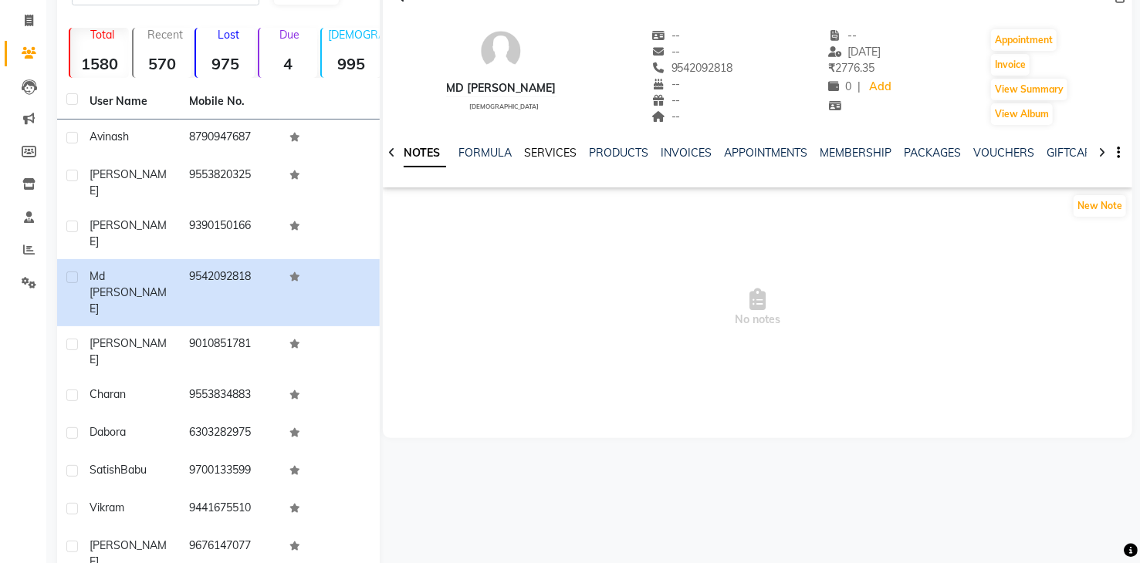
click at [545, 149] on link "SERVICES" at bounding box center [550, 153] width 52 height 14
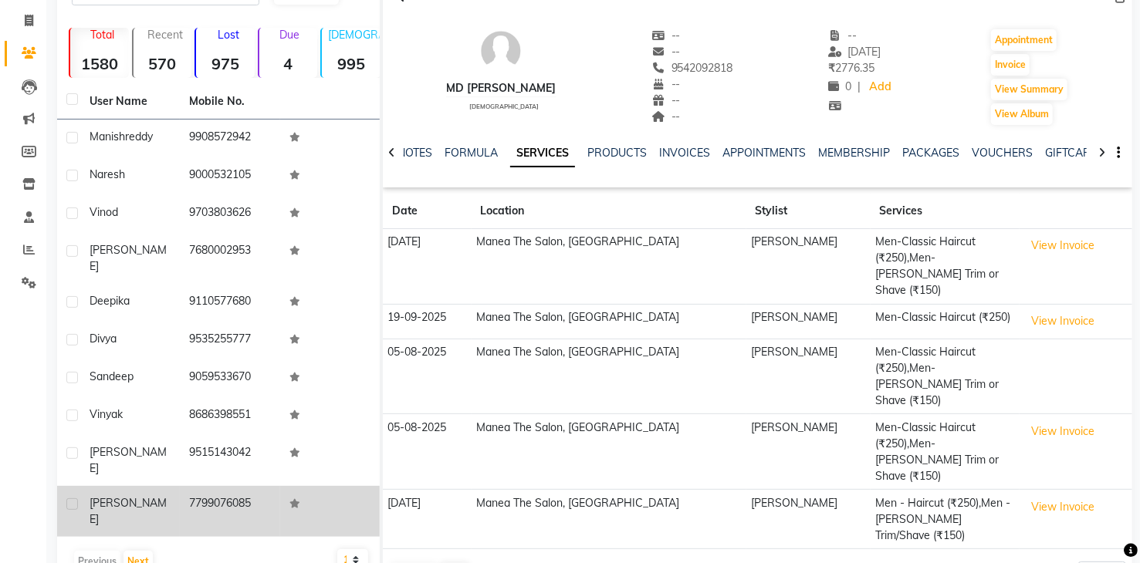
click at [209, 486] on td "7799076085" at bounding box center [230, 511] width 100 height 51
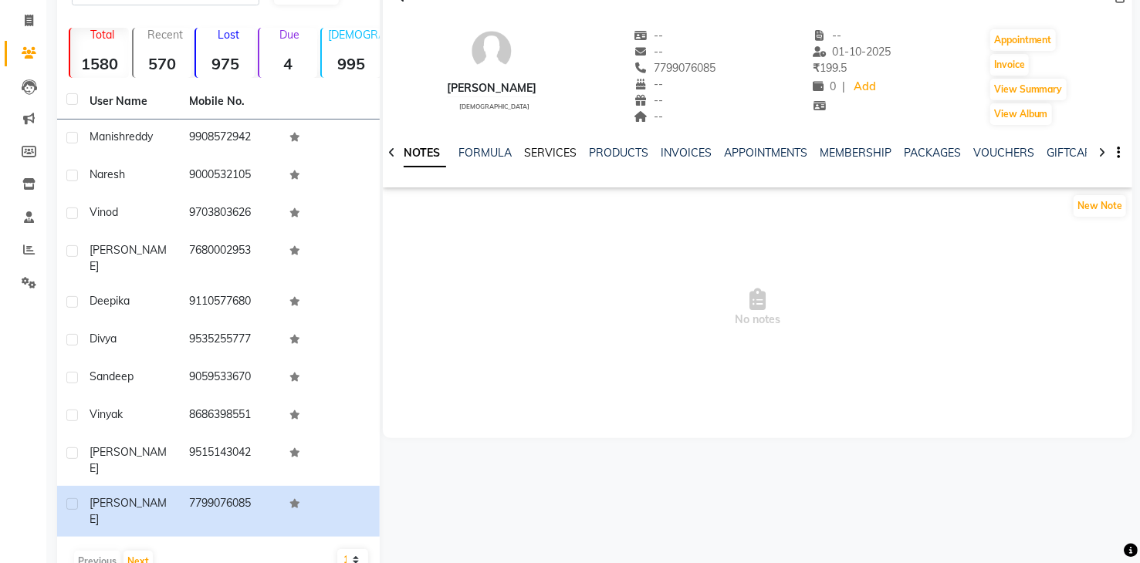
click at [553, 152] on link "SERVICES" at bounding box center [550, 153] width 52 height 14
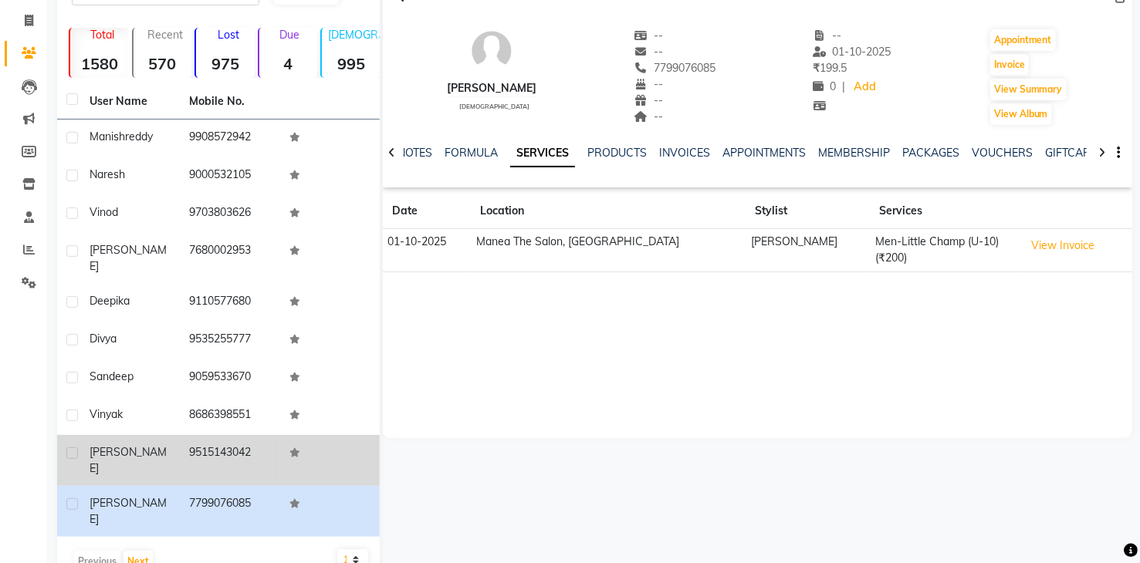
click at [250, 446] on td "9515143042" at bounding box center [230, 460] width 100 height 51
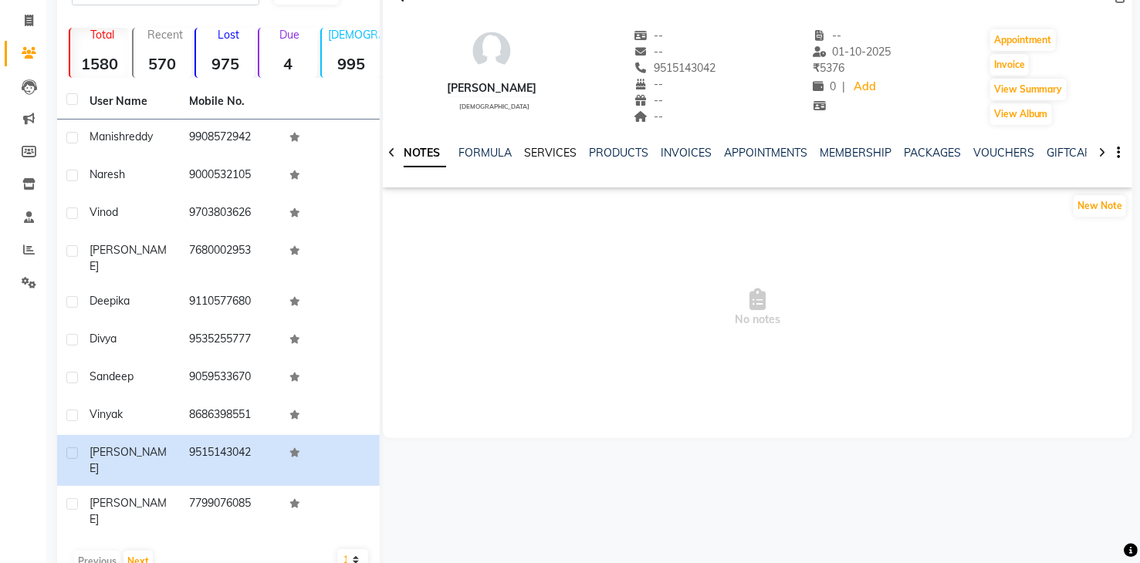
click at [556, 148] on link "SERVICES" at bounding box center [550, 153] width 52 height 14
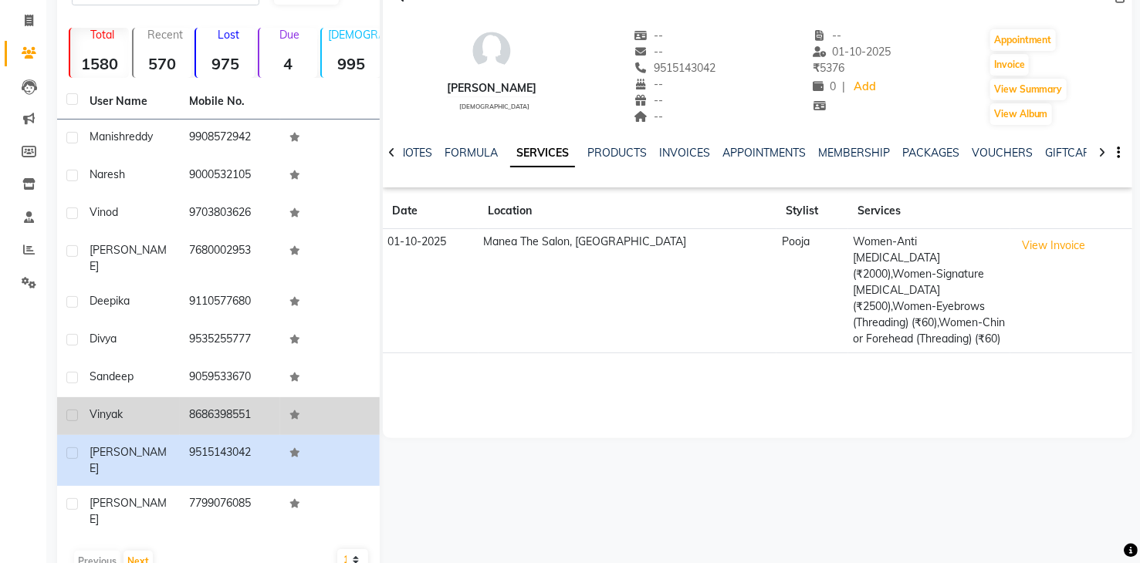
click at [174, 397] on td "vinyak" at bounding box center [130, 416] width 100 height 38
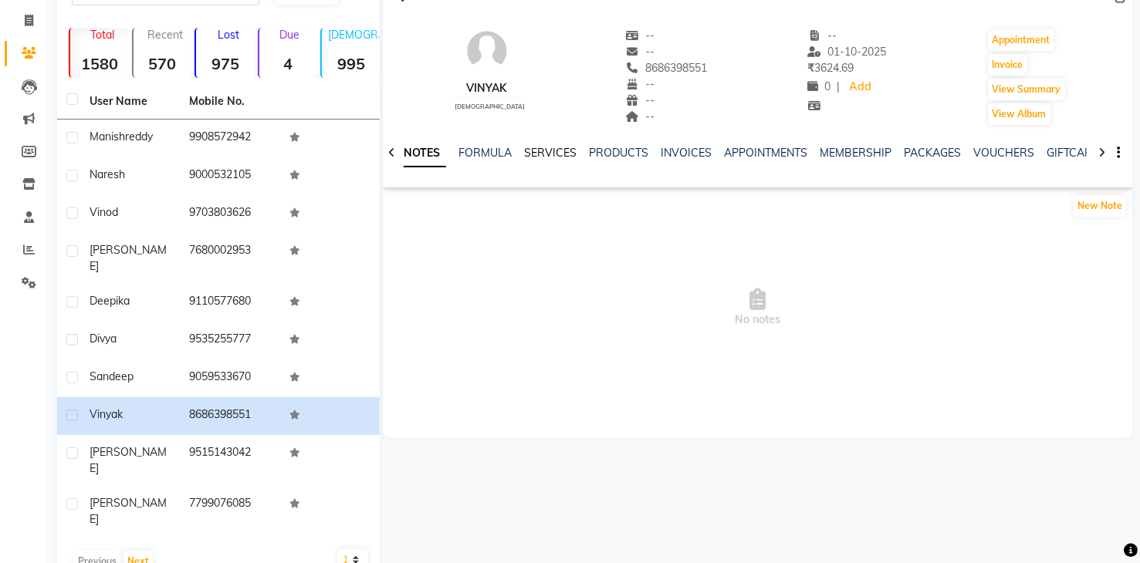
click at [559, 153] on link "SERVICES" at bounding box center [550, 153] width 52 height 14
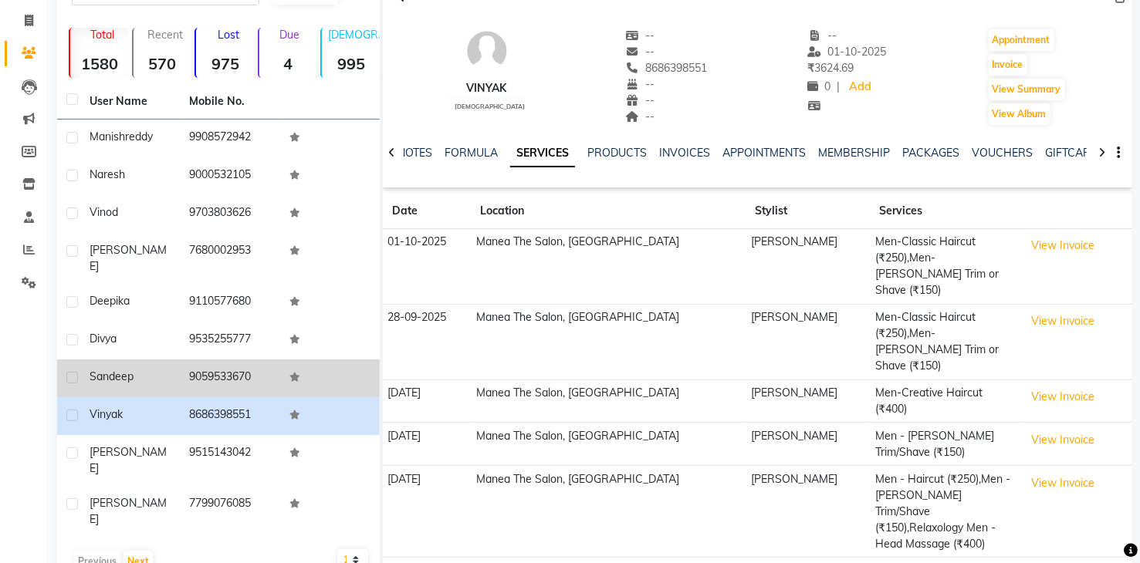
click at [206, 360] on td "9059533670" at bounding box center [230, 379] width 100 height 38
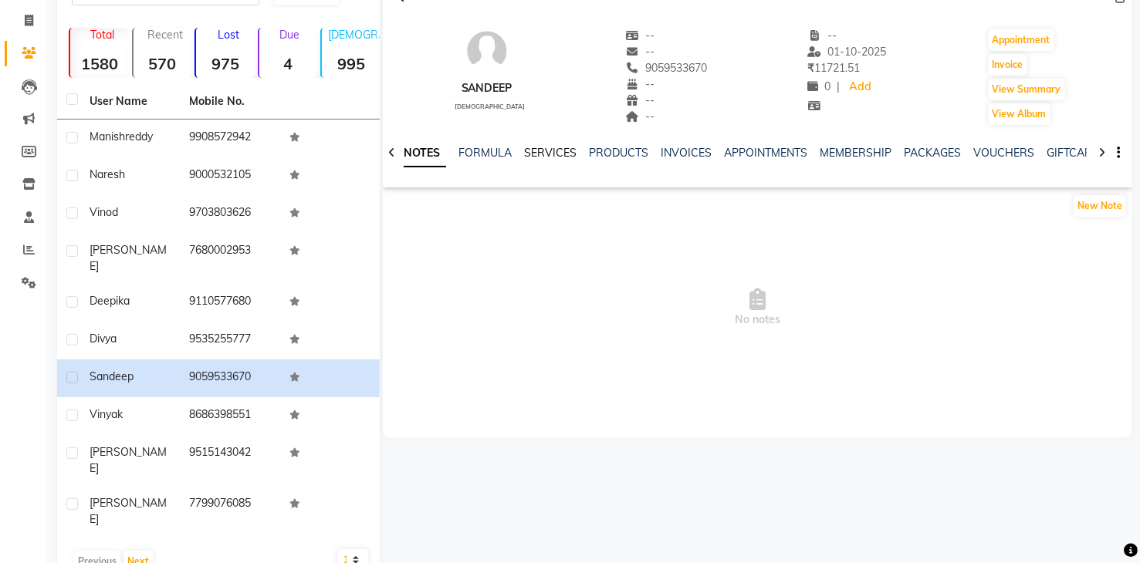
click at [556, 146] on link "SERVICES" at bounding box center [550, 153] width 52 height 14
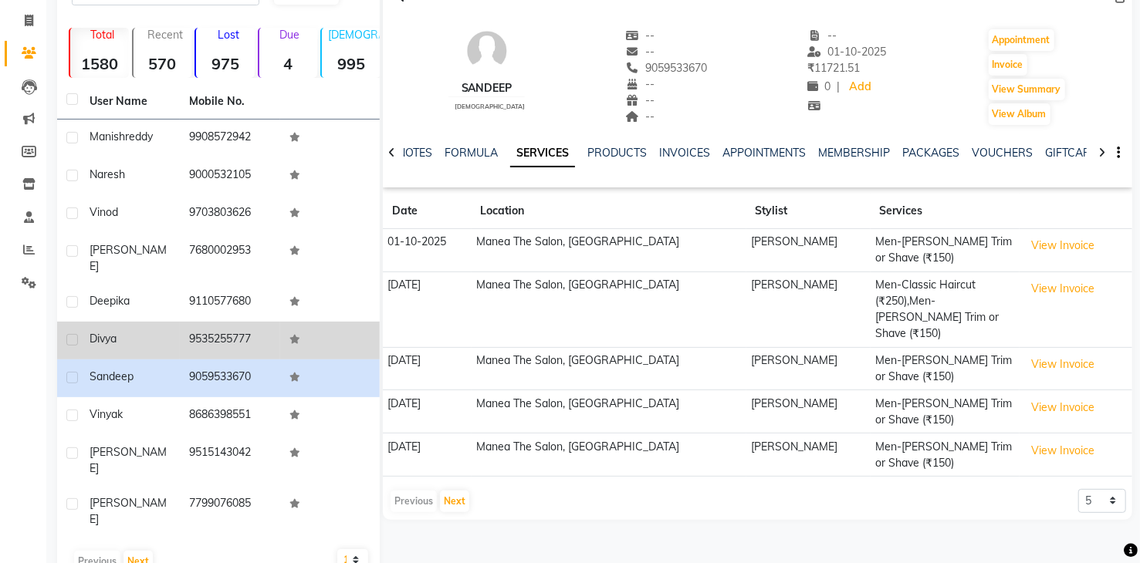
click at [241, 334] on td "9535255777" at bounding box center [230, 341] width 100 height 38
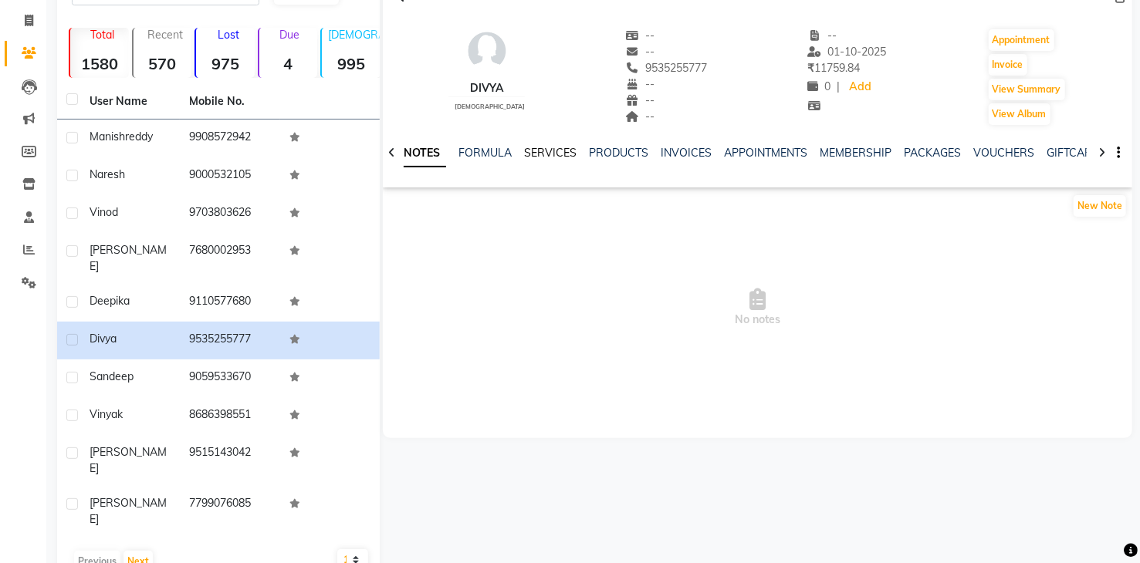
click at [553, 157] on link "SERVICES" at bounding box center [550, 153] width 52 height 14
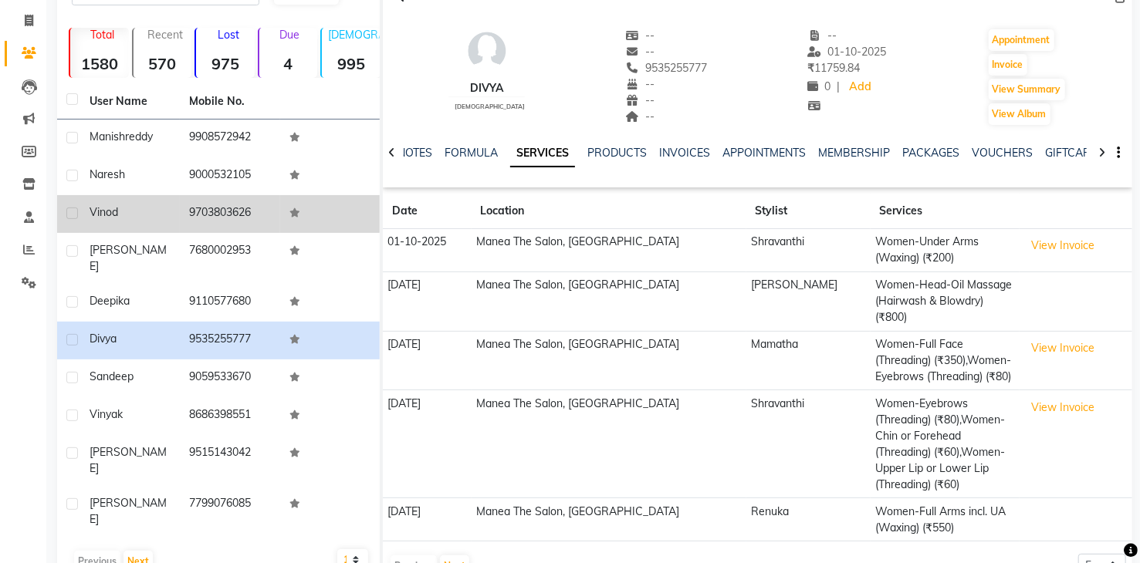
click at [216, 209] on td "9703803626" at bounding box center [230, 214] width 100 height 38
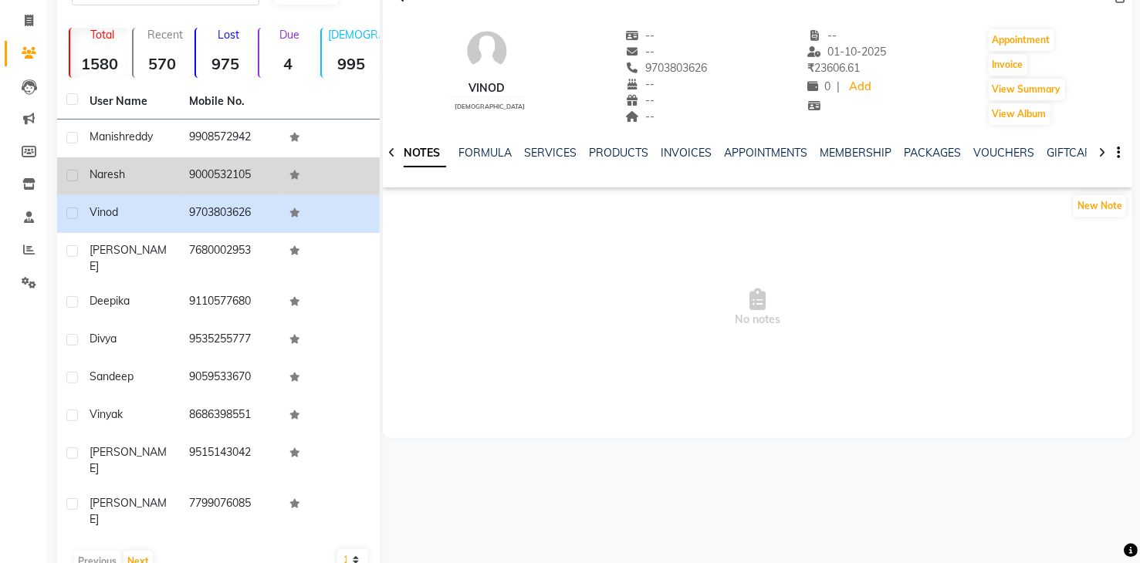
click at [195, 174] on td "9000532105" at bounding box center [230, 176] width 100 height 38
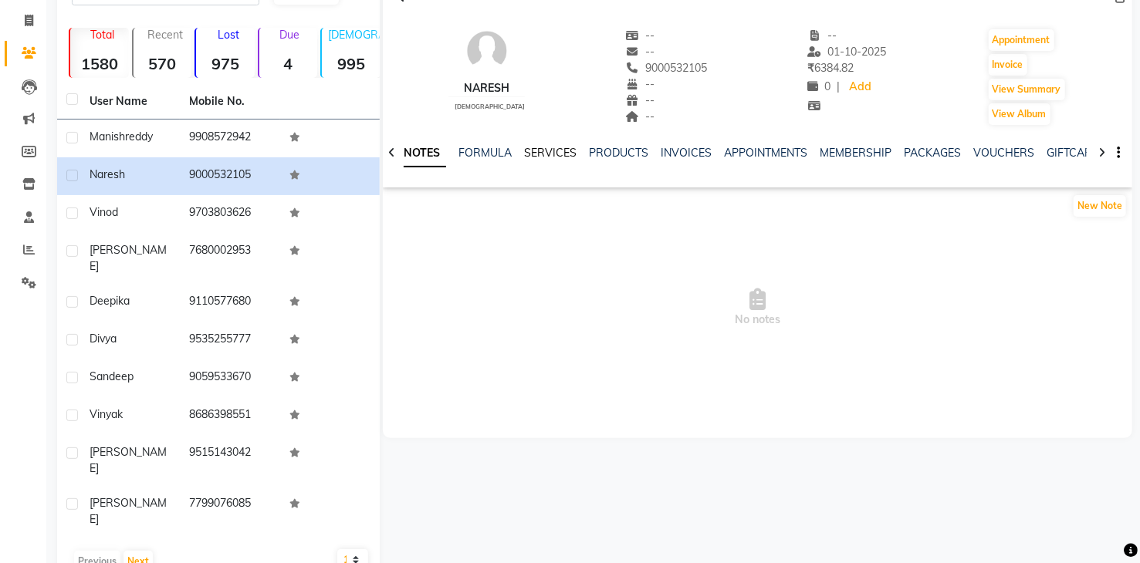
click at [539, 151] on link "SERVICES" at bounding box center [550, 153] width 52 height 14
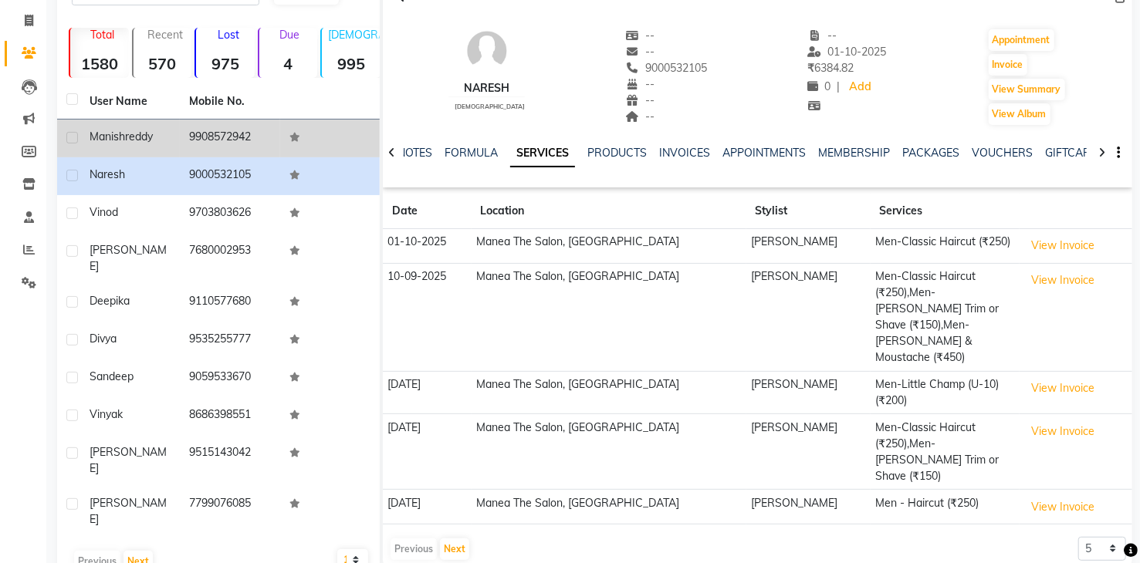
click at [220, 130] on td "9908572942" at bounding box center [230, 139] width 100 height 38
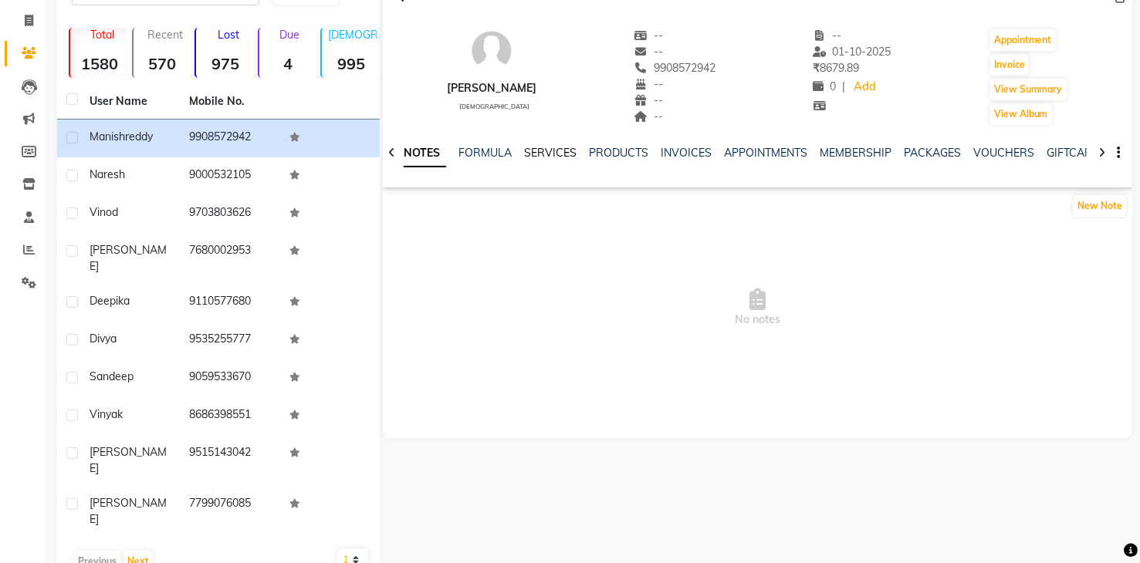
click at [544, 152] on link "SERVICES" at bounding box center [550, 153] width 52 height 14
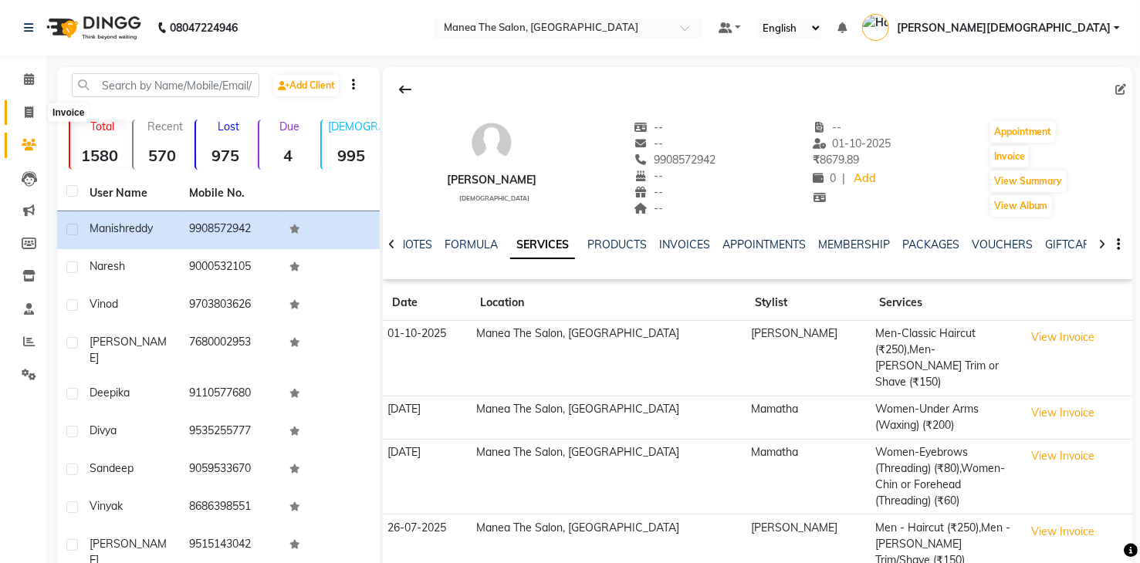
click at [25, 109] on icon at bounding box center [29, 112] width 8 height 12
select select "5481"
select select "service"
